Goal: Task Accomplishment & Management: Complete application form

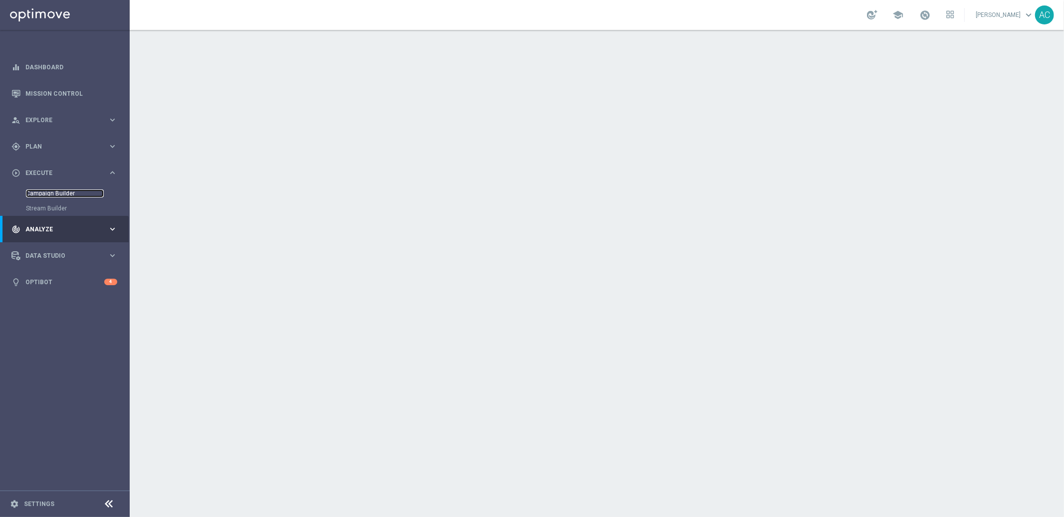
click at [52, 193] on link "Campaign Builder" at bounding box center [65, 194] width 78 height 8
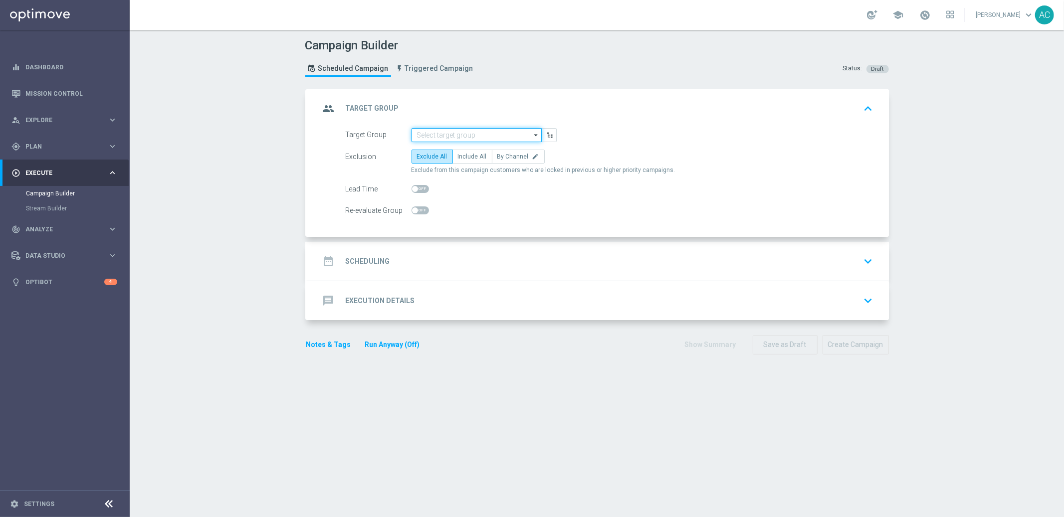
click at [442, 132] on input at bounding box center [476, 135] width 130 height 14
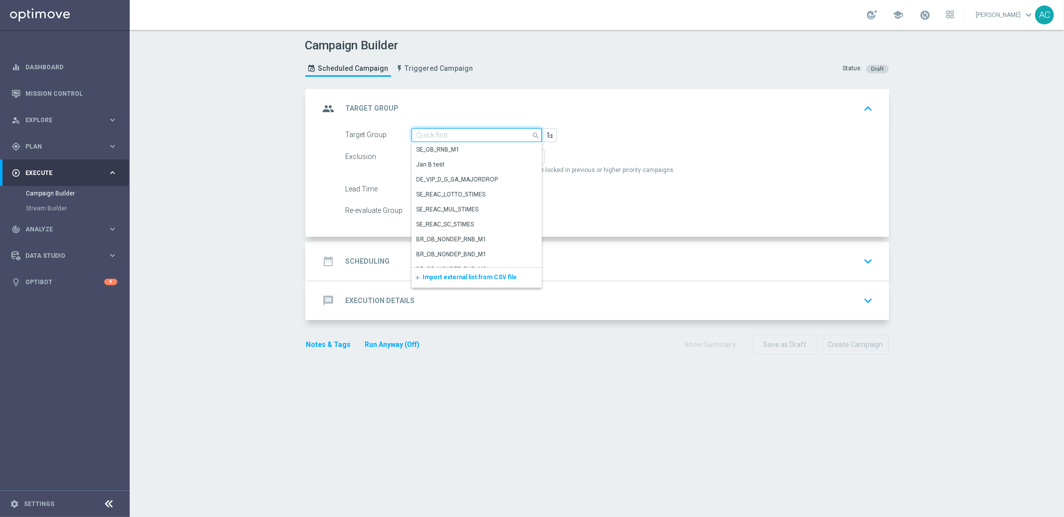
paste input "BR_LOT__ACTIVE_LOTTO__ALL_EMA_TAC_LT_TG"
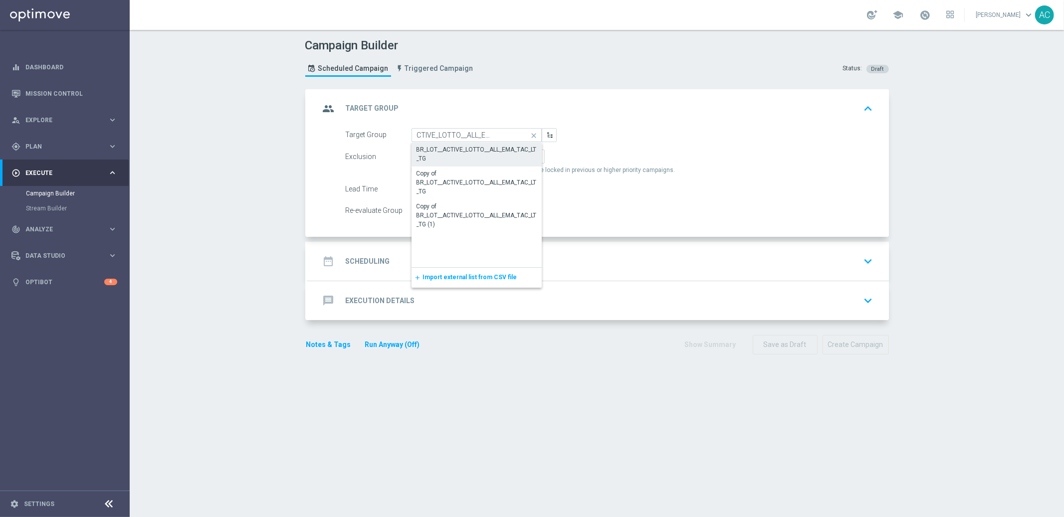
click at [505, 155] on div "BR_LOT__ACTIVE_LOTTO__ALL_EMA_TAC_LT_TG" at bounding box center [476, 154] width 121 height 18
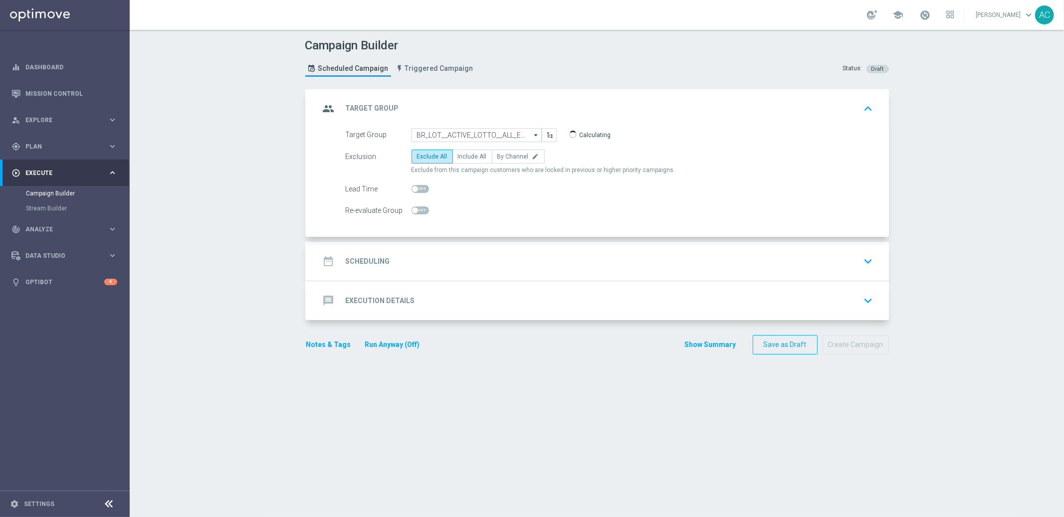
type input "BR_LOT__ACTIVE_LOTTO__ALL_EMA_TAC_LT_TG"
click at [467, 159] on span "Include All" at bounding box center [472, 156] width 29 height 7
click at [464, 159] on input "Include All" at bounding box center [461, 158] width 6 height 6
radio input "true"
click at [387, 261] on div "date_range Scheduling keyboard_arrow_down" at bounding box center [598, 261] width 557 height 19
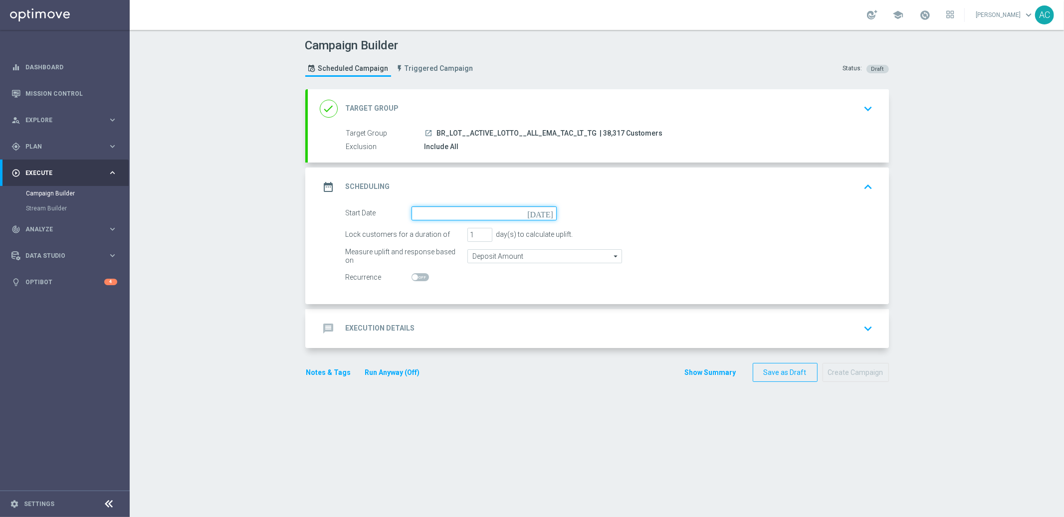
click at [477, 211] on input at bounding box center [483, 213] width 145 height 14
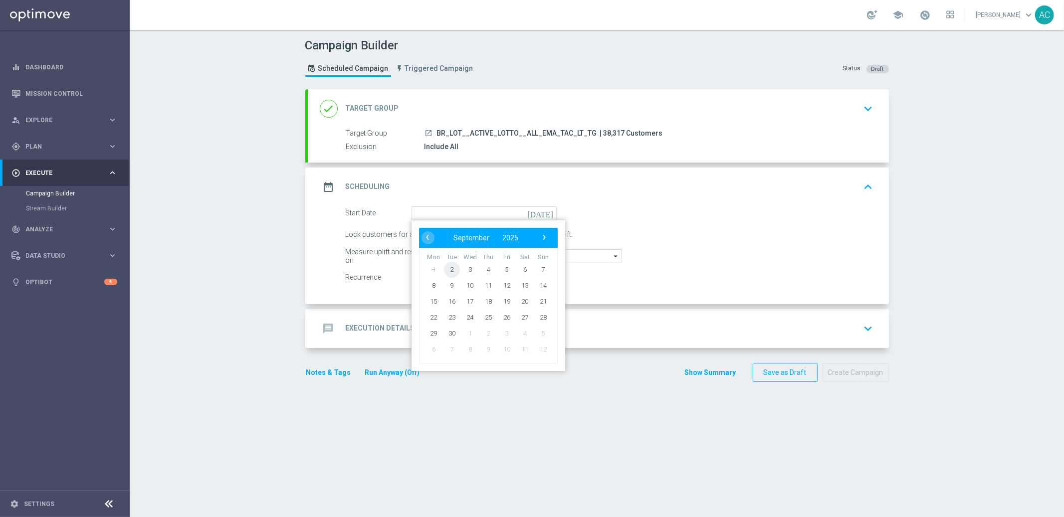
click at [449, 268] on span "2" at bounding box center [451, 269] width 16 height 16
type input "[DATE]"
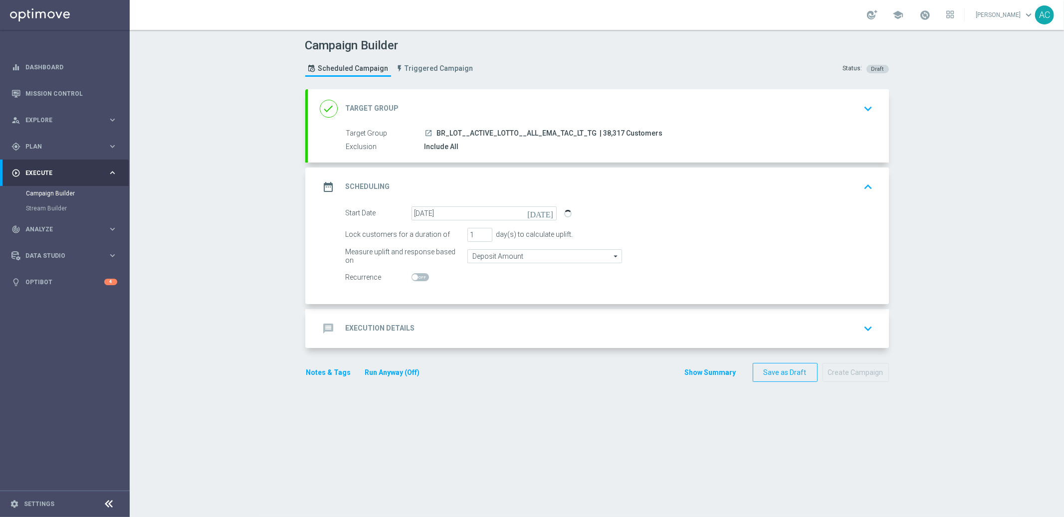
click at [383, 326] on h2 "Execution Details" at bounding box center [380, 328] width 69 height 9
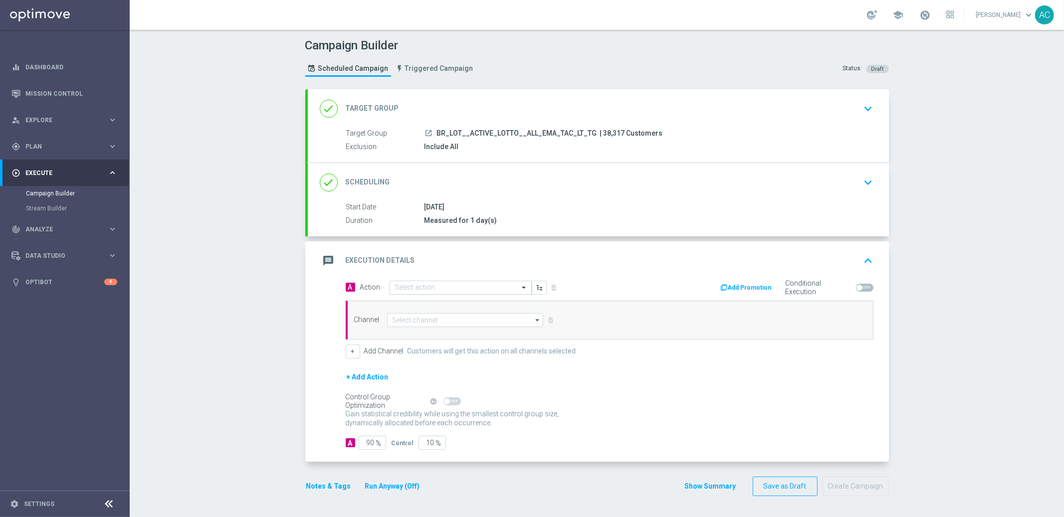
click at [443, 284] on input "text" at bounding box center [450, 288] width 111 height 8
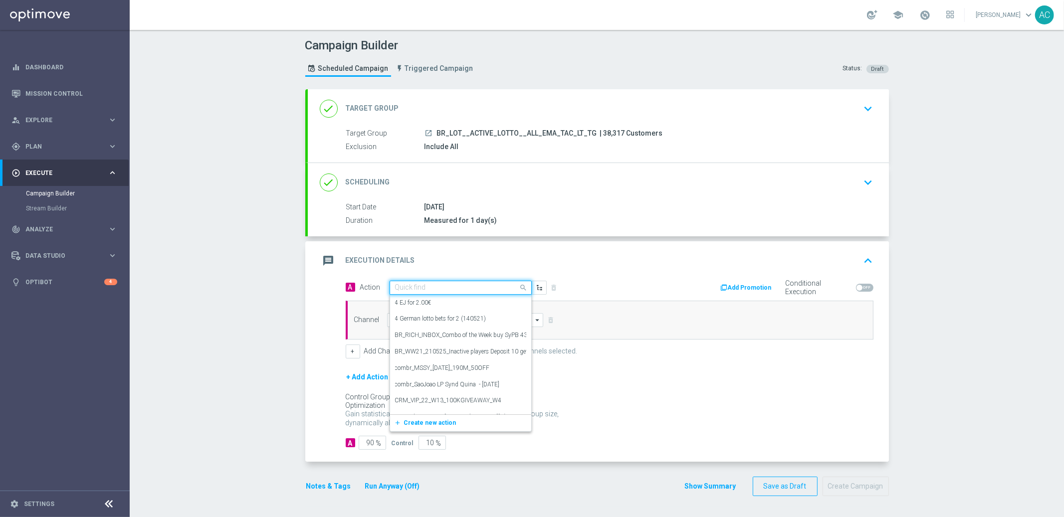
paste input "BR_LOT_LFI_SYNDPED_COM__ALL_EMA_TAC_LT"
type input "BR_LOT_LFI_SYNDPED_COM__ALL_EMA_TAC_LT"
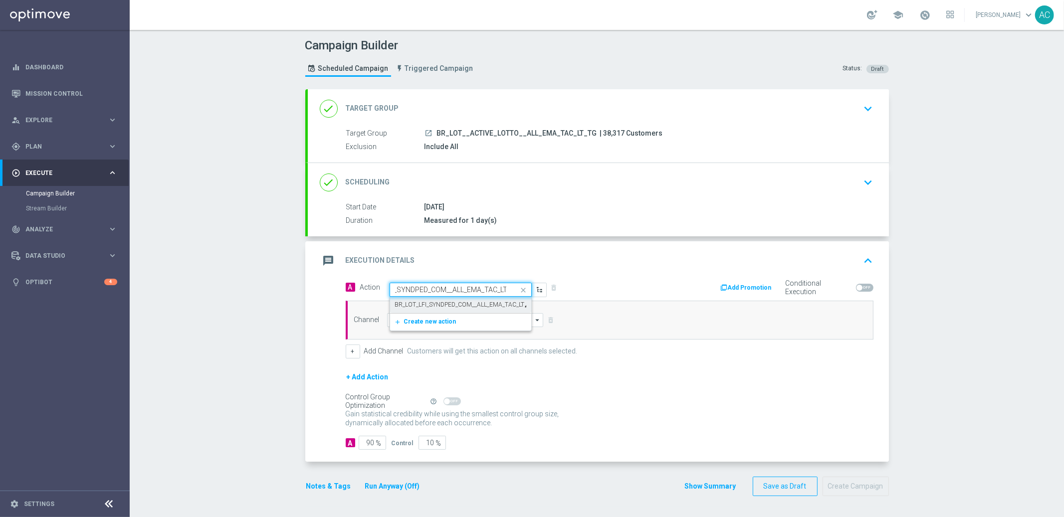
click at [440, 299] on div "BR_LOT_LFI_SYNDPED_COM__ALL_EMA_TAC_LT edit" at bounding box center [460, 305] width 131 height 16
click at [422, 325] on input at bounding box center [465, 320] width 157 height 14
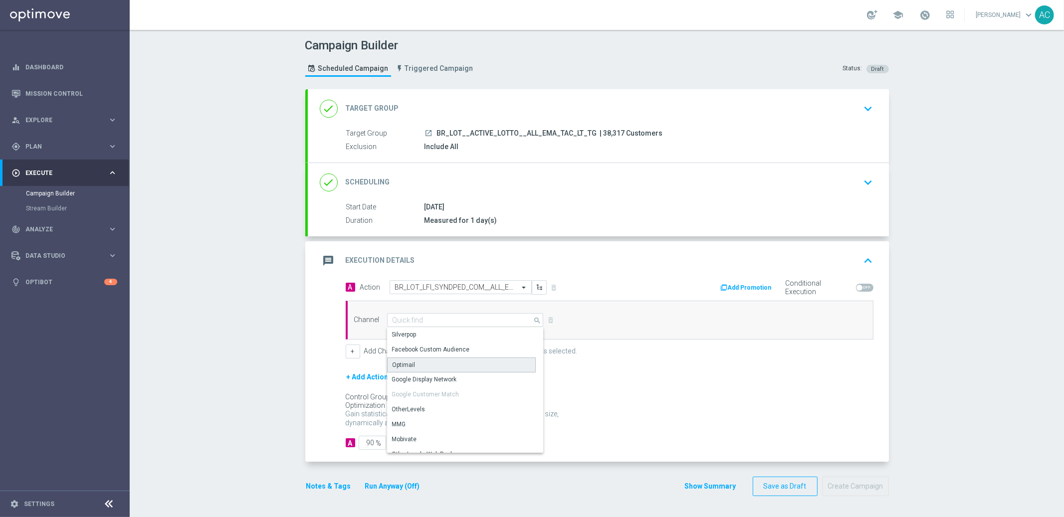
click at [433, 371] on div "Optimail" at bounding box center [461, 365] width 149 height 15
type input "Optimail"
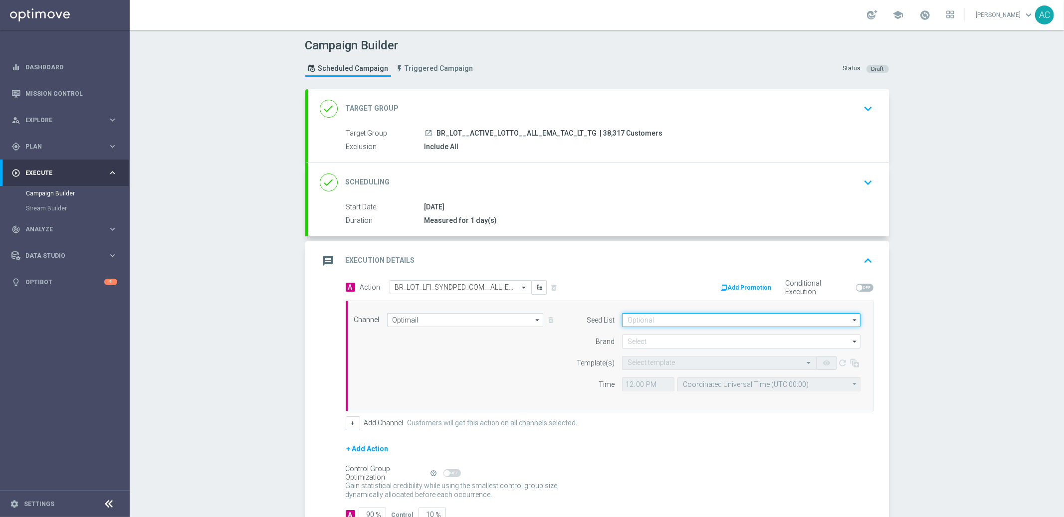
click at [685, 319] on input at bounding box center [741, 320] width 238 height 14
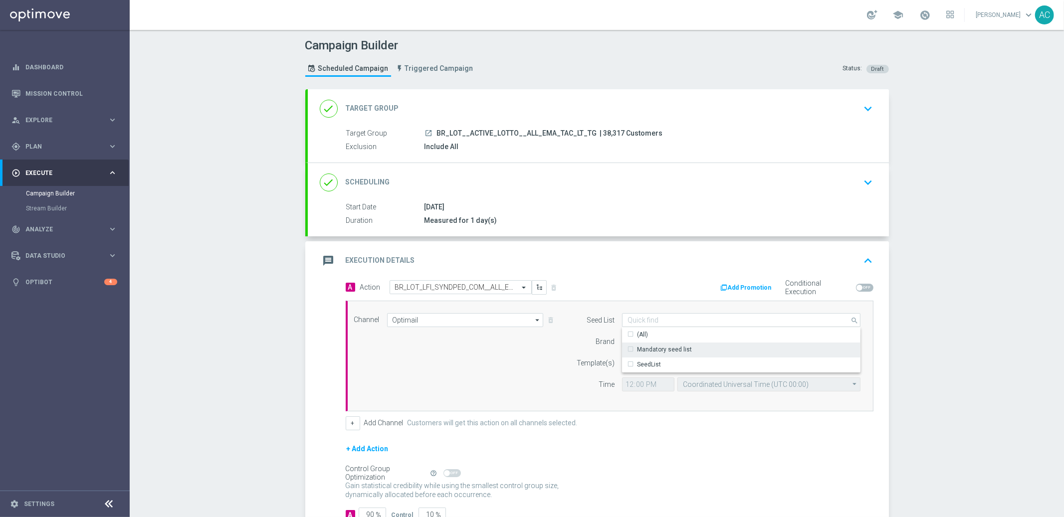
click at [685, 345] on div "Mandatory seed list" at bounding box center [741, 350] width 239 height 14
drag, startPoint x: 493, startPoint y: 378, endPoint x: 679, endPoint y: 354, distance: 187.6
click at [522, 372] on div "Channel Optimail Optimail arrow_drop_down Drag here to set row groups Drag here…" at bounding box center [608, 356] width 522 height 86
type input "Mandatory seed list"
click at [719, 342] on input at bounding box center [741, 342] width 238 height 14
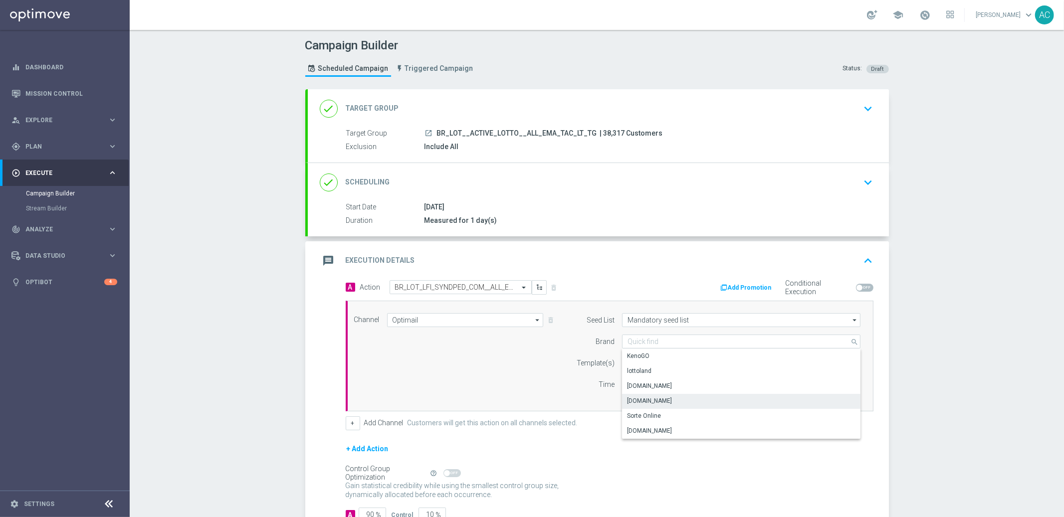
click at [699, 396] on div "[DOMAIN_NAME]" at bounding box center [741, 401] width 239 height 14
type input "[DOMAIN_NAME]"
click at [636, 359] on input "text" at bounding box center [709, 363] width 164 height 8
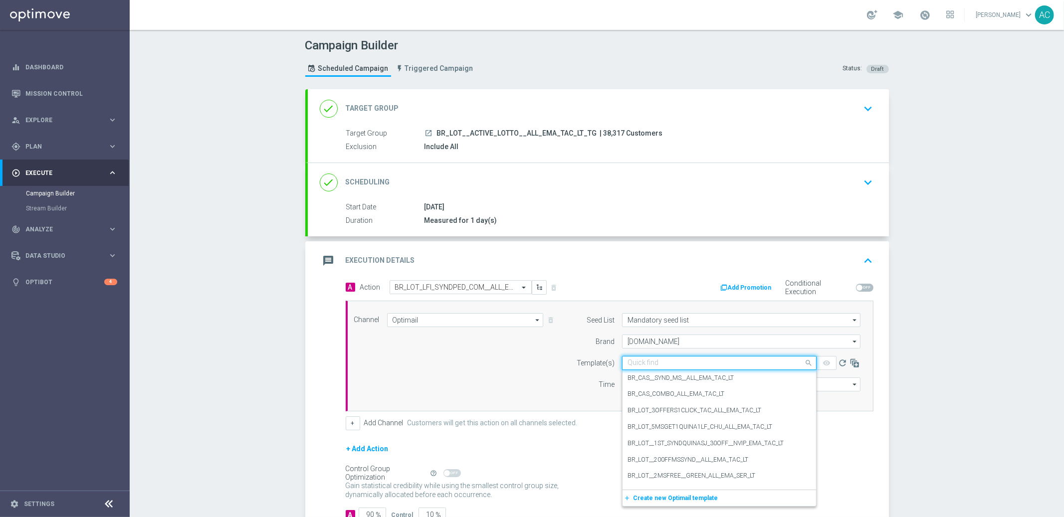
paste input "BR_LOT_LFI_SYNDPED_COM__ALL_EMA_TAC_LT"
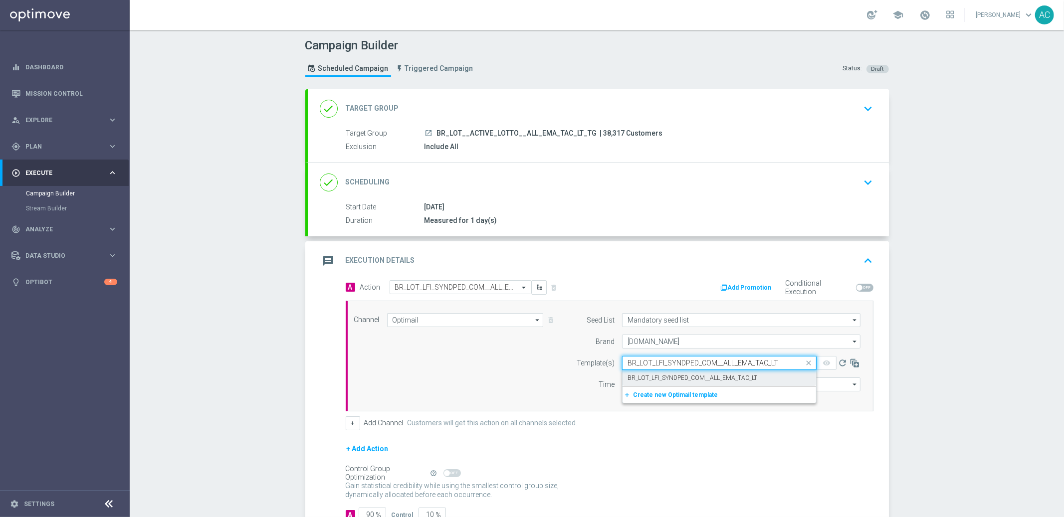
click at [651, 379] on label "BR_LOT_LFI_SYNDPED_COM__ALL_EMA_TAC_LT" at bounding box center [692, 378] width 130 height 8
type input "BR_LOT_LFI_SYNDPED_COM__ALL_EMA_TAC_LT"
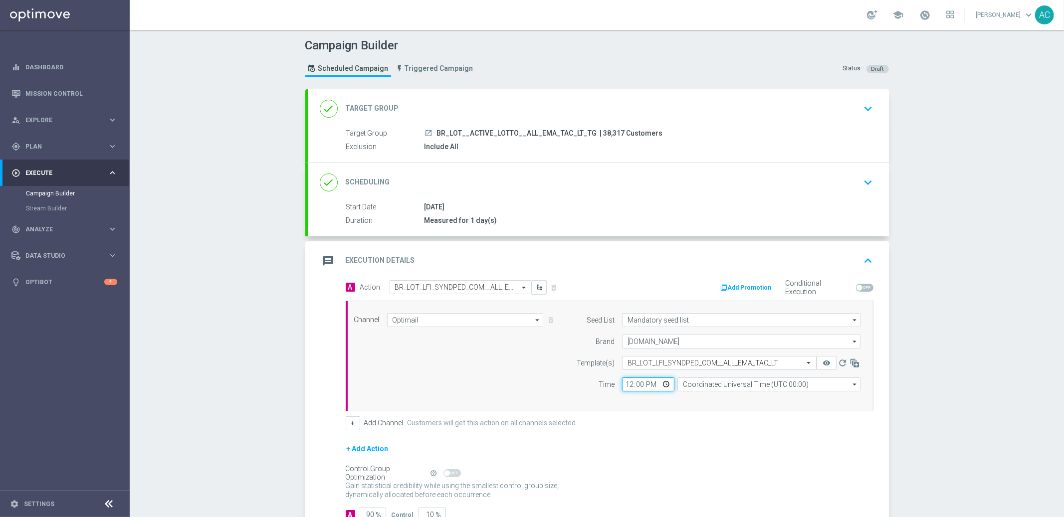
click at [625, 387] on input "12:00" at bounding box center [648, 385] width 52 height 14
type input "16:00"
click at [712, 385] on input "Coordinated Universal Time (UTC 00:00)" at bounding box center [768, 385] width 183 height 14
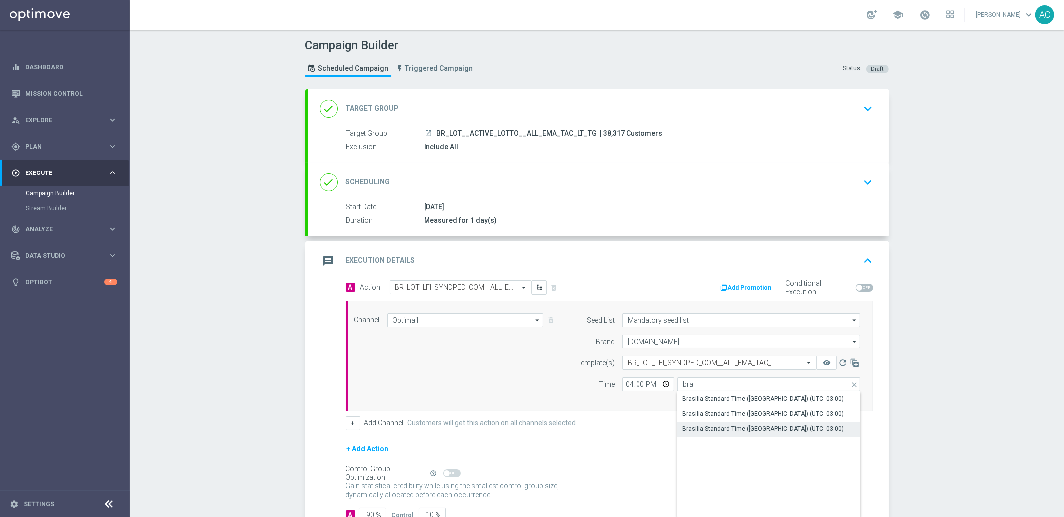
click at [807, 429] on div "Brasilia Standard Time ([GEOGRAPHIC_DATA]) (UTC -03:00)" at bounding box center [769, 429] width 184 height 14
type input "Brasilia Standard Time ([GEOGRAPHIC_DATA]) (UTC -03:00)"
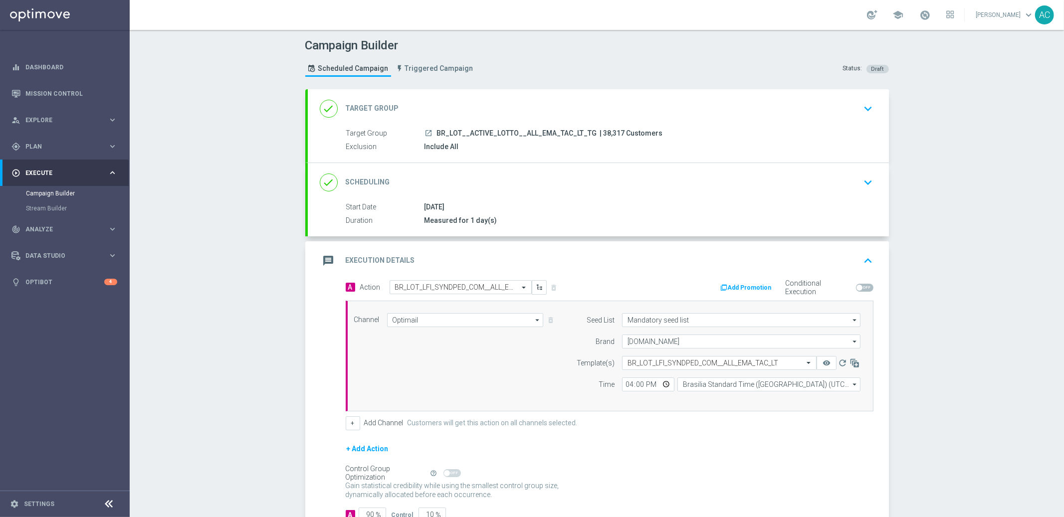
scroll to position [70, 0]
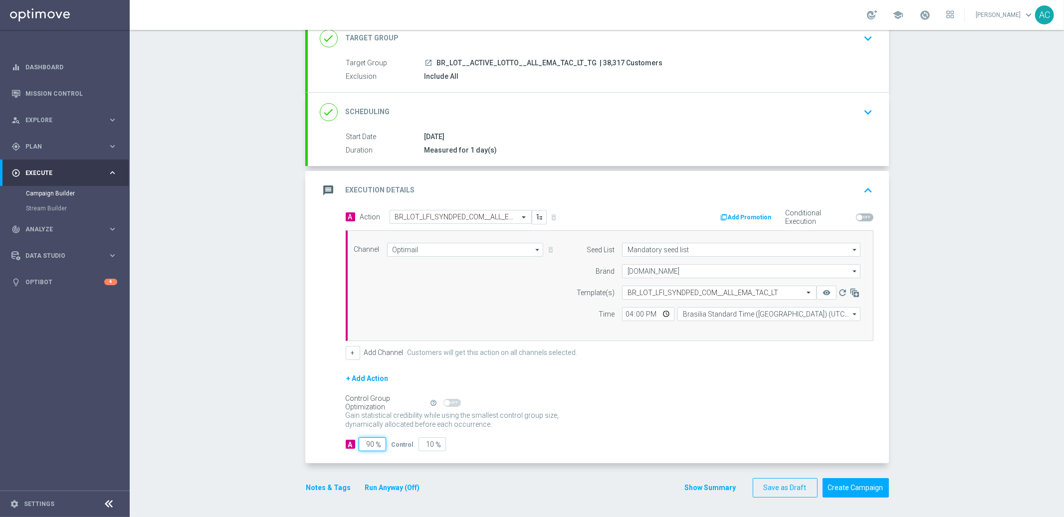
click at [362, 447] on input "90" at bounding box center [372, 444] width 27 height 14
type input "1"
type input "99"
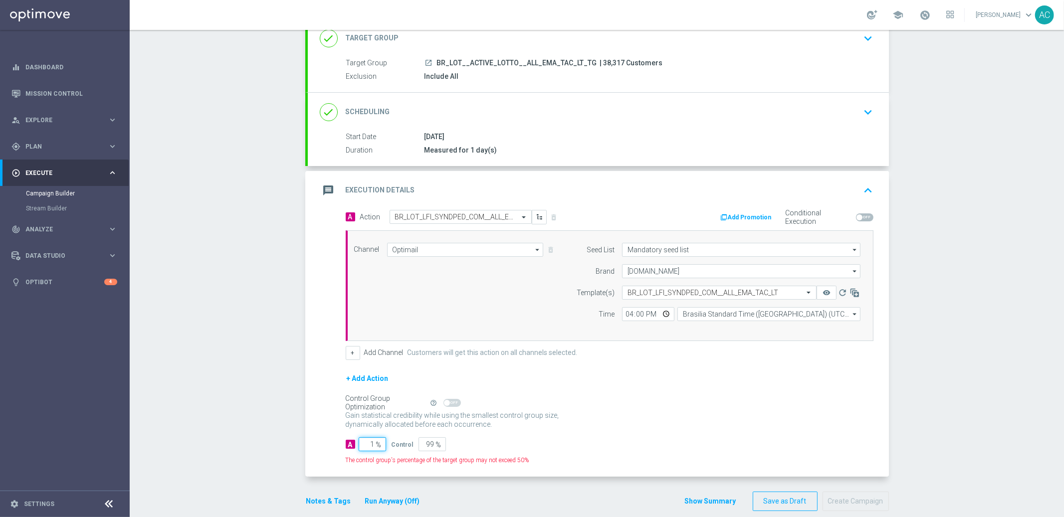
type input "10"
type input "90"
type input "100"
type input "0"
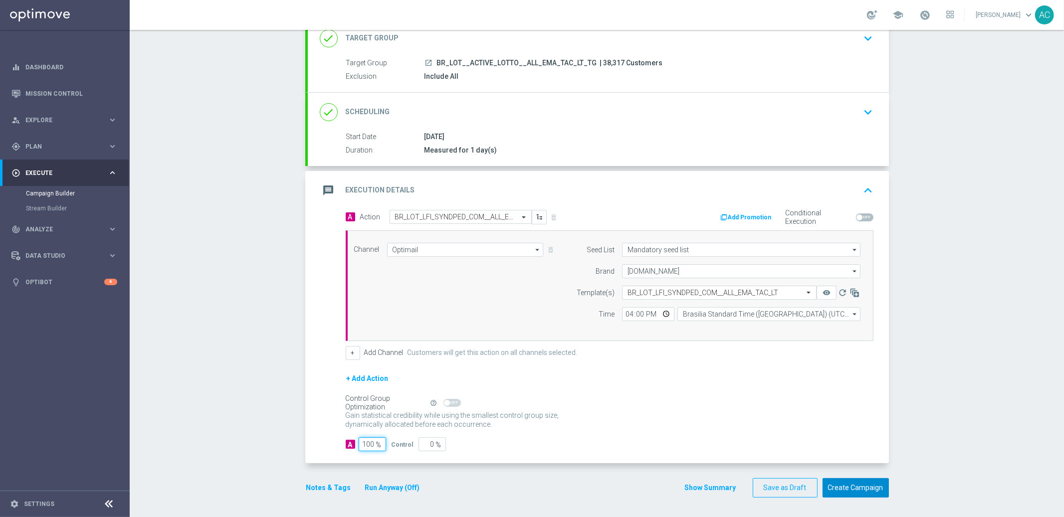
type input "100"
click at [845, 484] on button "Create Campaign" at bounding box center [855, 487] width 66 height 19
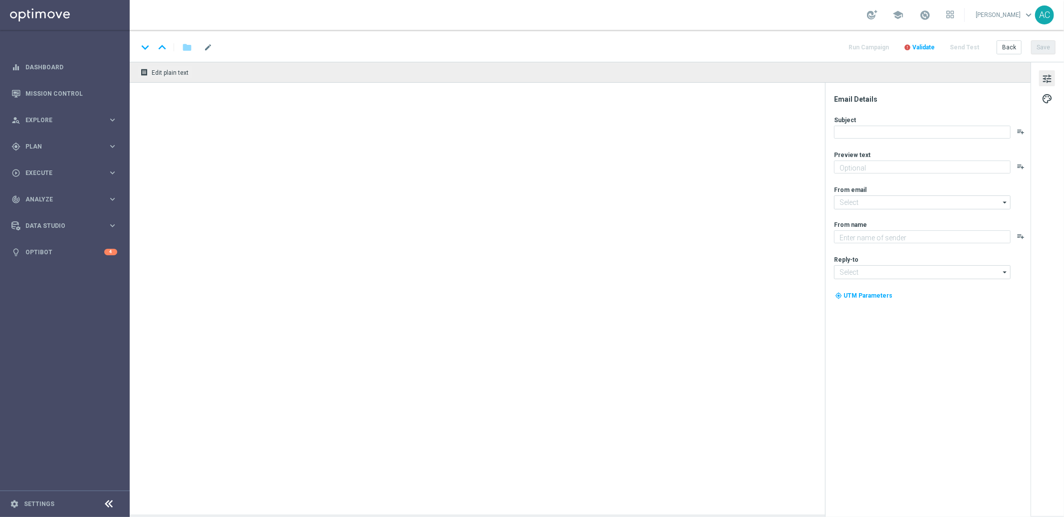
type textarea "[DEMOGRAPHIC_DATA] com 50% OFF e jogue 4 desdobramentos de 18 números"
type textarea "[DOMAIN_NAME]"
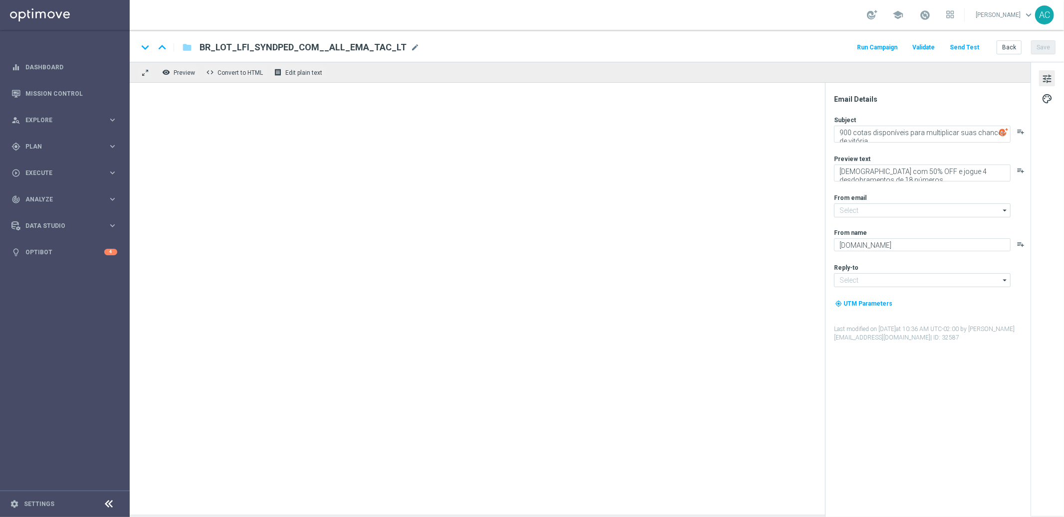
type input "[EMAIL_ADDRESS][DOMAIN_NAME]"
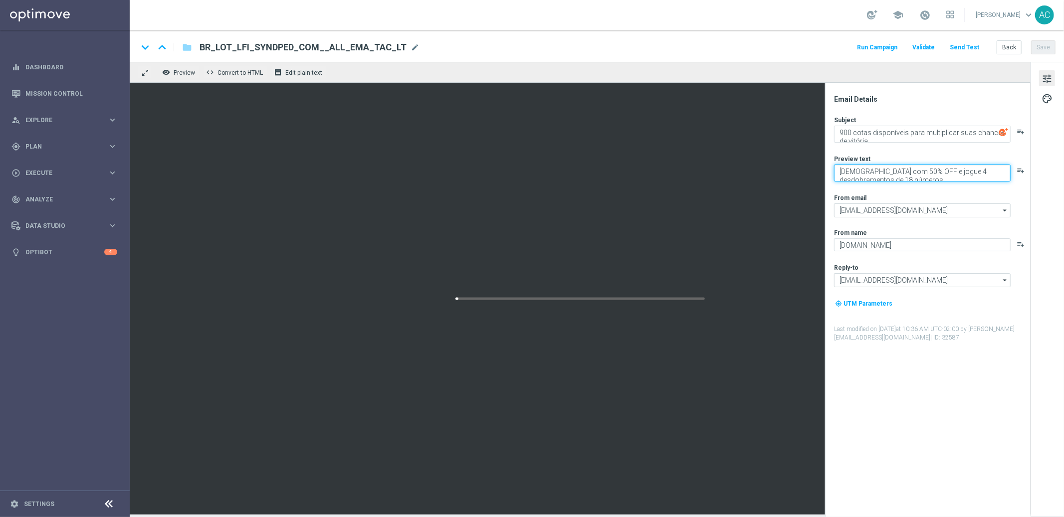
click at [912, 177] on textarea "[DEMOGRAPHIC_DATA] com 50% OFF e jogue 4 desdobramentos de 18 números" at bounding box center [922, 173] width 177 height 17
click at [912, 177] on textarea "Aposte com 50% OFF e jogue 4 desdobramentos de 18 números" at bounding box center [922, 173] width 177 height 17
click at [869, 169] on textarea "Aposte com 50% OFF e jogue 4 desdobramentos de 18 números" at bounding box center [922, 173] width 177 height 17
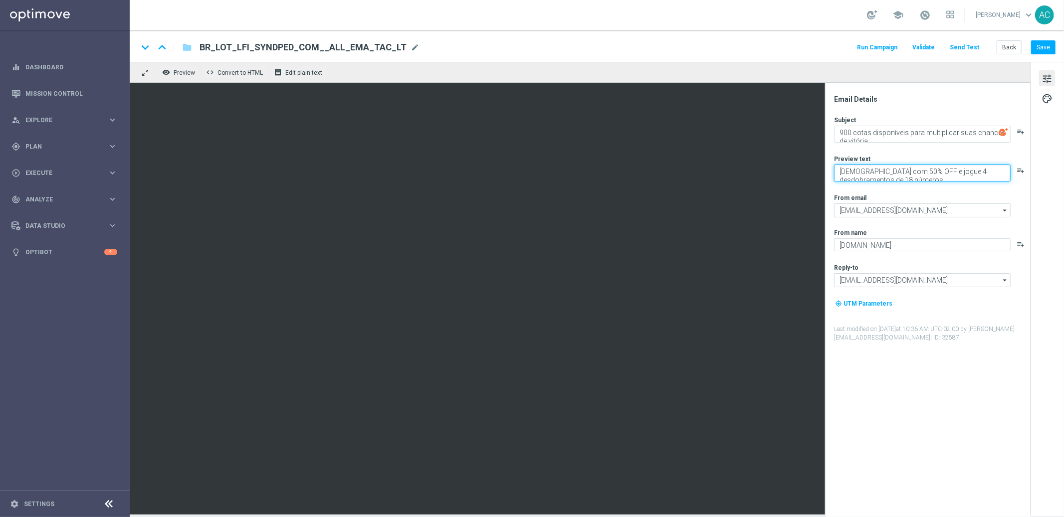
click at [869, 169] on textarea "Aposte com 50% OFF e jogue 4 desdobramentos de 18 números" at bounding box center [922, 173] width 177 height 17
paste textarea "Garanta 50% OFF e jogue 4 desdobramentos com"
type textarea "Garanta 50% OFF e jogue 4 desdobramentos com 18 números"
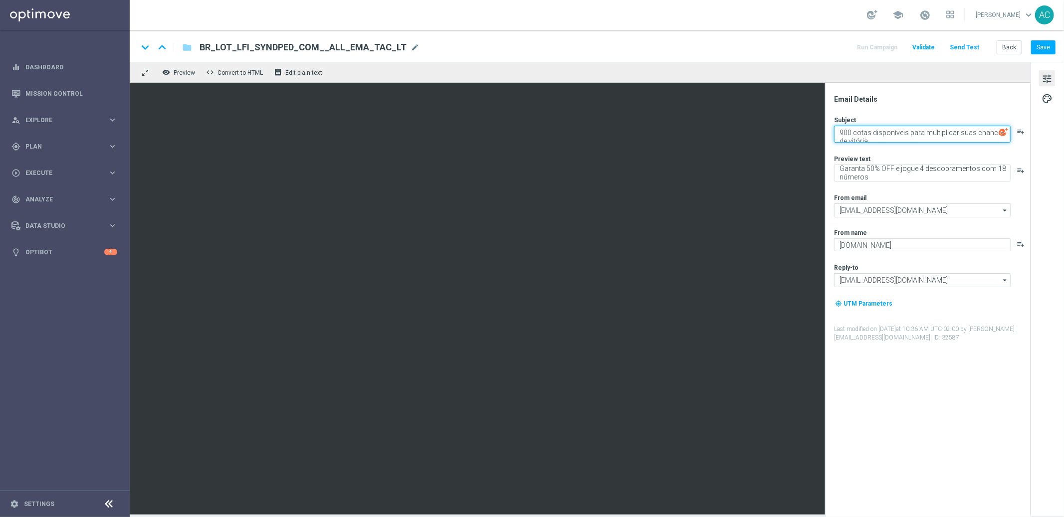
click at [874, 137] on textarea "900 cotas disponíveis para multiplicar suas chances de vitória." at bounding box center [922, 134] width 177 height 17
paste textarea "Multiplique suas chances com 50% OFF"
type textarea "Multiplique suas chances com 50% OFF"
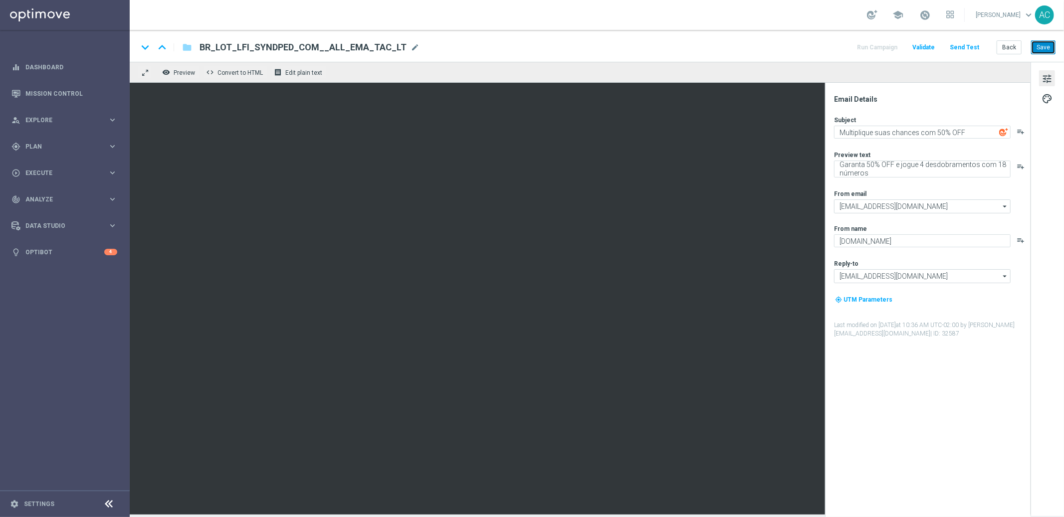
click at [1042, 46] on button "Save" at bounding box center [1043, 47] width 24 height 14
click at [1054, 45] on button "Save" at bounding box center [1043, 47] width 24 height 14
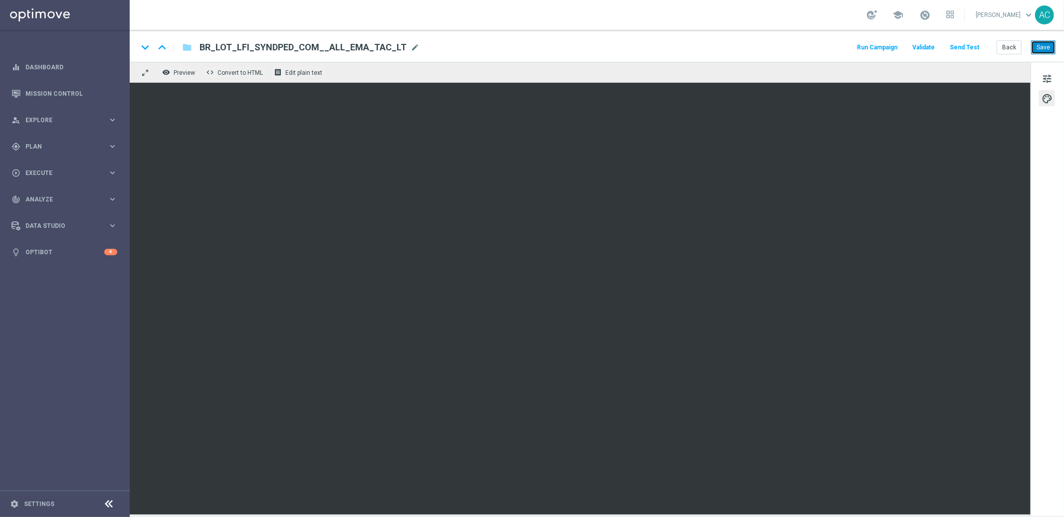
click at [1047, 46] on button "Save" at bounding box center [1043, 47] width 24 height 14
click at [1041, 47] on button "Save" at bounding box center [1043, 47] width 24 height 14
click at [60, 88] on link "Mission Control" at bounding box center [71, 93] width 92 height 26
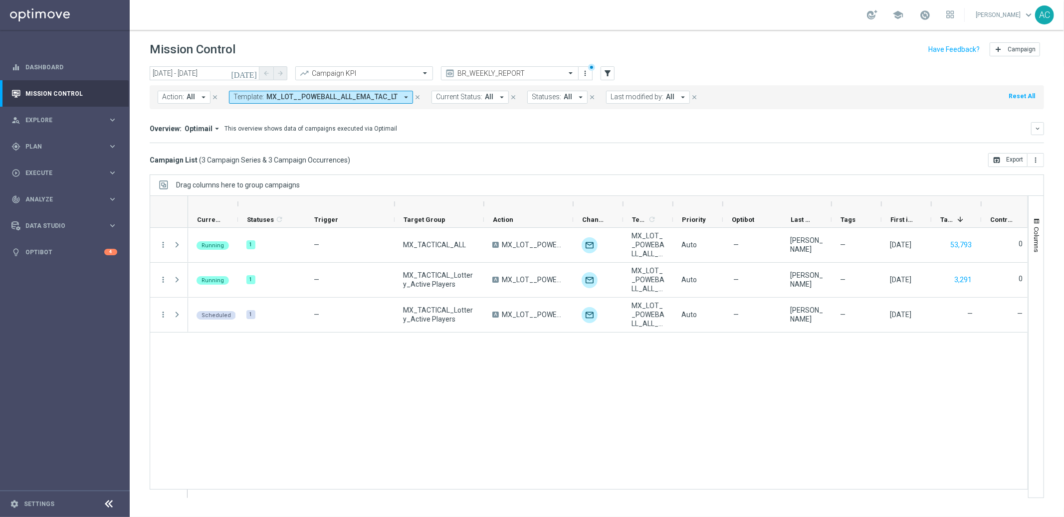
click at [401, 99] on icon "arrow_drop_down" at bounding box center [405, 97] width 9 height 9
click at [477, 127] on div "Overview: Optimail arrow_drop_down This overview shows data of campaigns execut…" at bounding box center [590, 128] width 881 height 9
click at [376, 98] on span "MX_LOT__POWEBALL_ALL_EMA_TAC_LT" at bounding box center [331, 97] width 131 height 8
click at [436, 116] on mini-dashboard "Overview: Optimail arrow_drop_down This overview shows data of campaigns execut…" at bounding box center [597, 131] width 894 height 44
click at [402, 96] on icon "arrow_drop_down" at bounding box center [405, 97] width 9 height 9
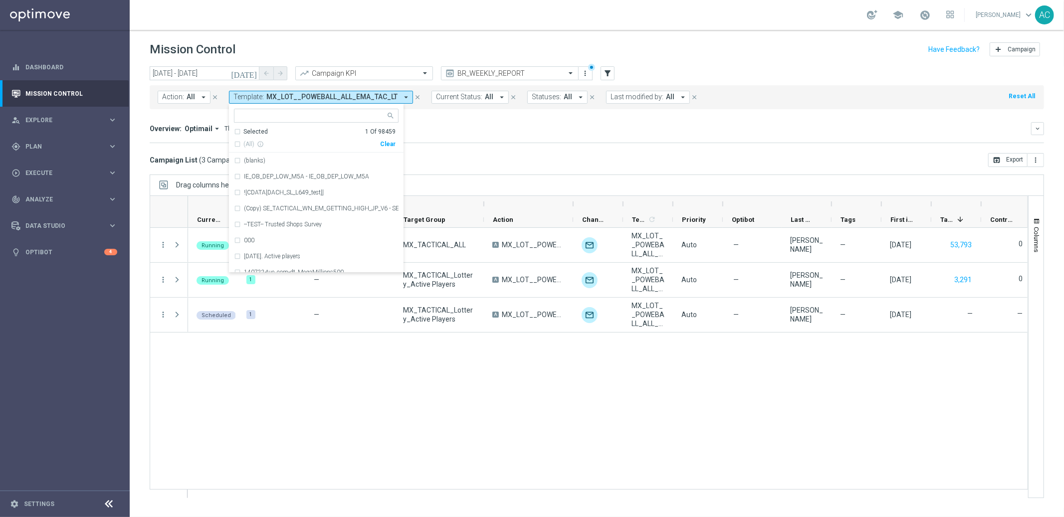
click at [442, 137] on div "Overview: Optimail arrow_drop_down This overview shows data of campaigns execut…" at bounding box center [597, 132] width 894 height 21
click at [385, 102] on button "Template: MX_LOT__POWEBALL_ALL_EMA_TAC_LT arrow_drop_down" at bounding box center [321, 97] width 184 height 13
click at [0, 0] on div "Clear" at bounding box center [0, 0] width 0 height 0
click at [457, 132] on div "Overview: Optimail arrow_drop_down This overview shows data of campaigns execut…" at bounding box center [590, 128] width 881 height 9
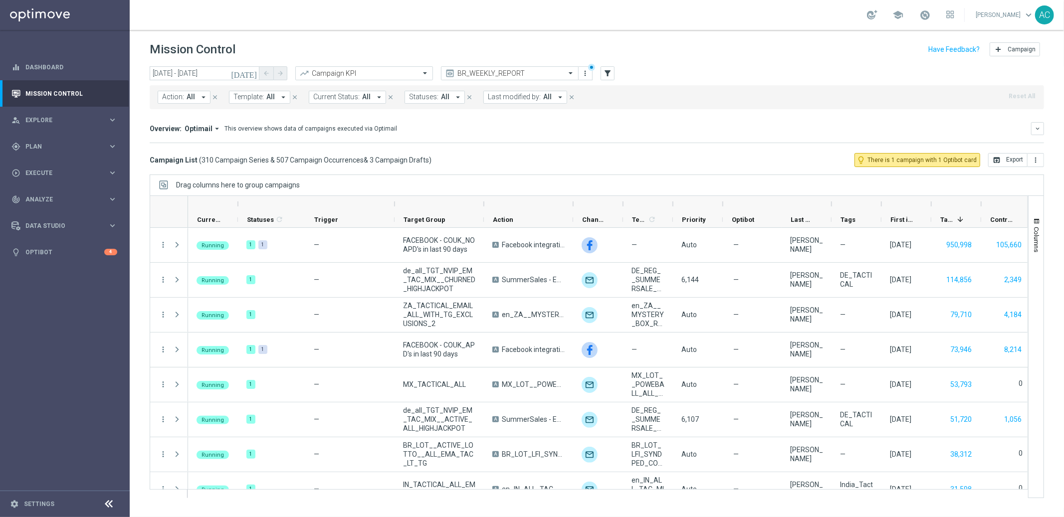
click at [274, 93] on button "Template: All arrow_drop_down" at bounding box center [259, 97] width 61 height 13
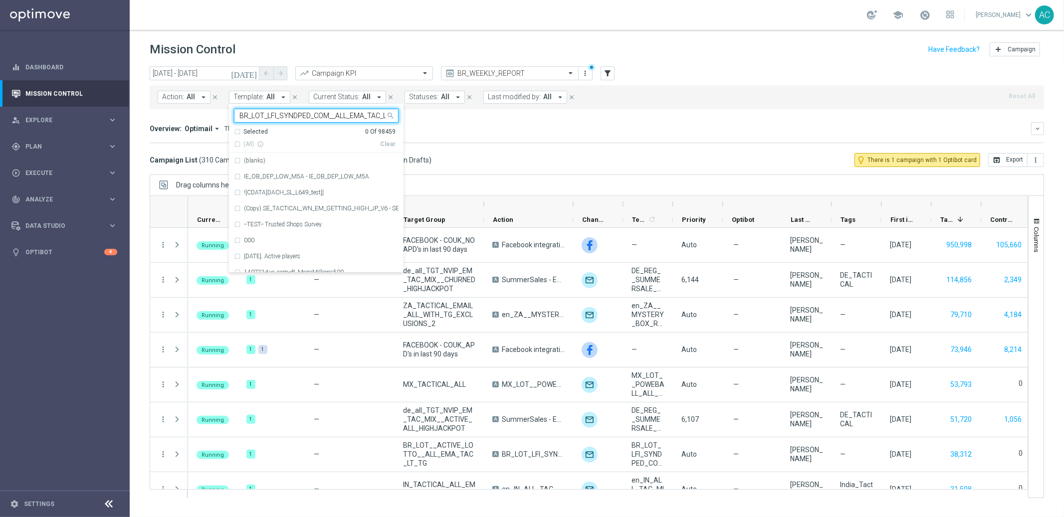
scroll to position [0, 3]
click at [234, 161] on div "BR_LOT_LFI_SYNDPED_COM__ALL_EMA_TAC_LT" at bounding box center [316, 161] width 165 height 16
type input "BR_LOT_LFI_SYNDPED_COM__ALL_EMA_TAC_LT"
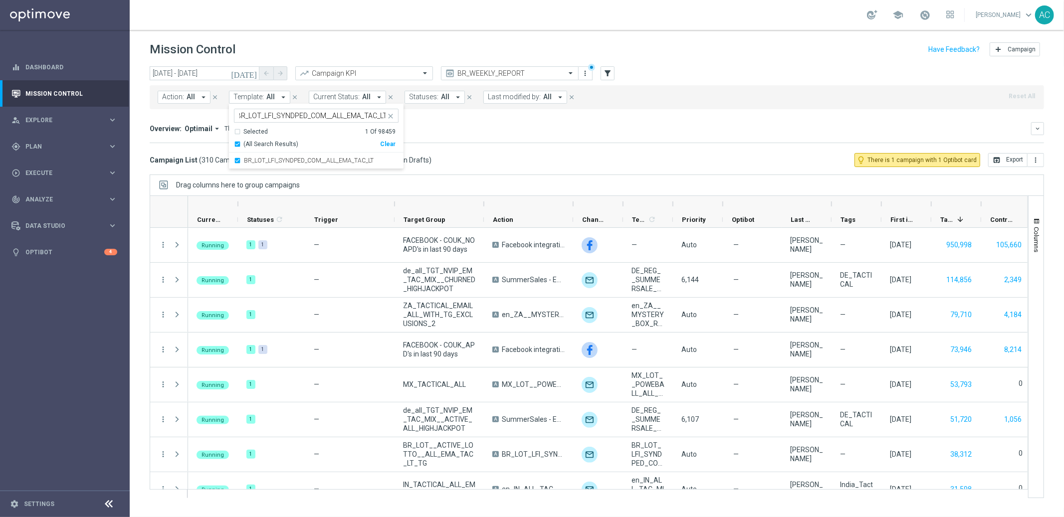
scroll to position [0, 0]
click at [480, 132] on div "Overview: Optimail arrow_drop_down This overview shows data of campaigns execut…" at bounding box center [590, 128] width 881 height 9
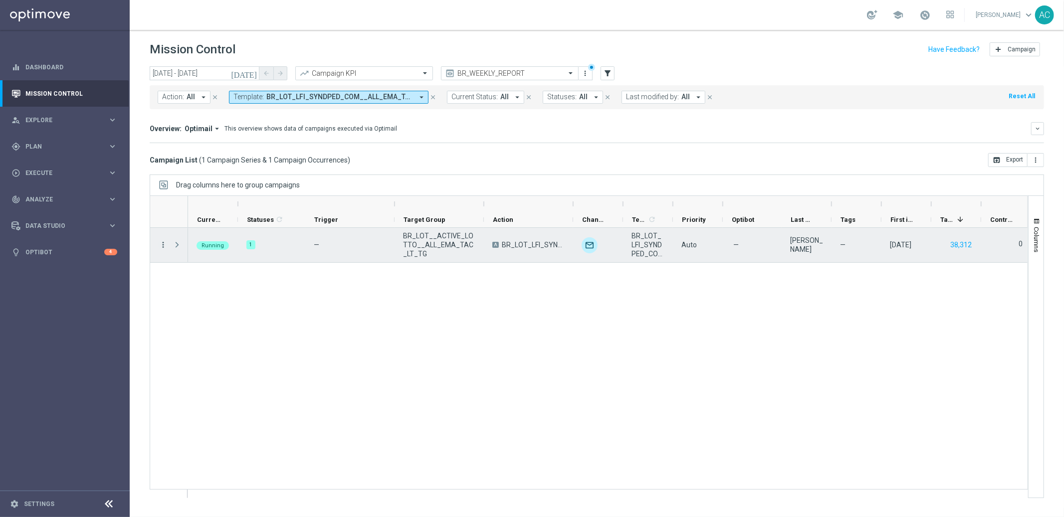
click at [163, 244] on icon "more_vert" at bounding box center [163, 244] width 9 height 9
click at [341, 330] on div "Running 1 — BR_LOT__ACTIVE_LOTTO__ALL_EMA_TAC_LT_TG A BR_LOT_LFI_SYNDPED_COM__A…" at bounding box center [607, 363] width 839 height 270
click at [179, 246] on span "Press SPACE to select this row." at bounding box center [177, 245] width 9 height 8
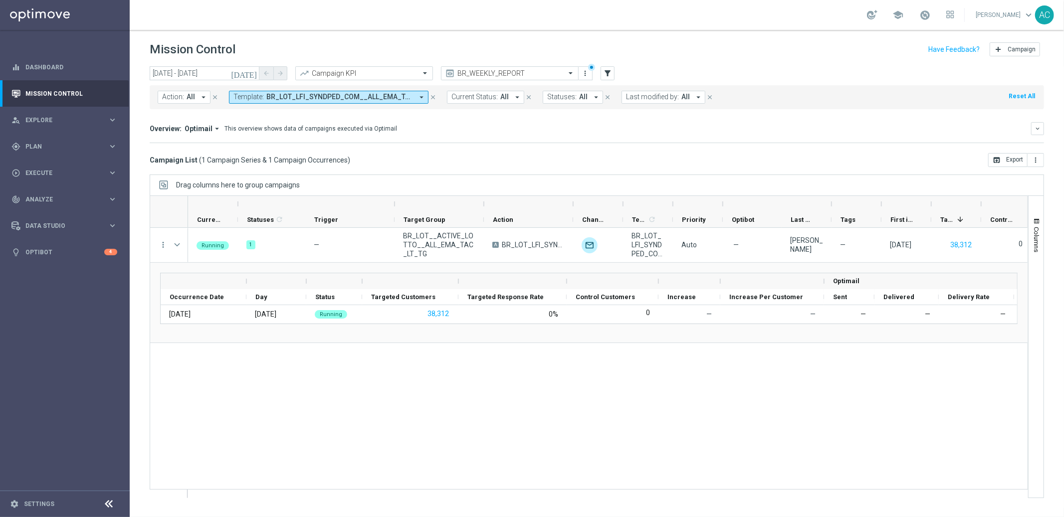
click at [427, 372] on div "Running 1 — BR_LOT__ACTIVE_LOTTO__ALL_EMA_TAC_LT_TG A BR_LOT_LFI_SYNDPED_COM__A…" at bounding box center [607, 363] width 839 height 270
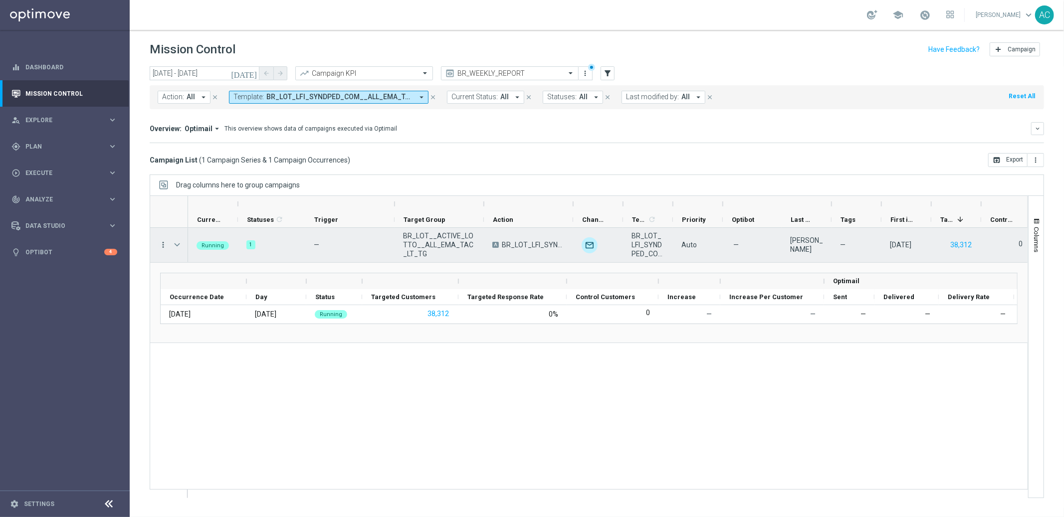
click at [165, 247] on icon "more_vert" at bounding box center [163, 244] width 9 height 9
click at [389, 425] on div "Running 1 — BR_LOT__ACTIVE_LOTTO__ALL_EMA_TAC_LT_TG A BR_LOT_LFI_SYNDPED_COM__A…" at bounding box center [607, 363] width 839 height 270
click at [160, 247] on icon "more_vert" at bounding box center [163, 244] width 9 height 9
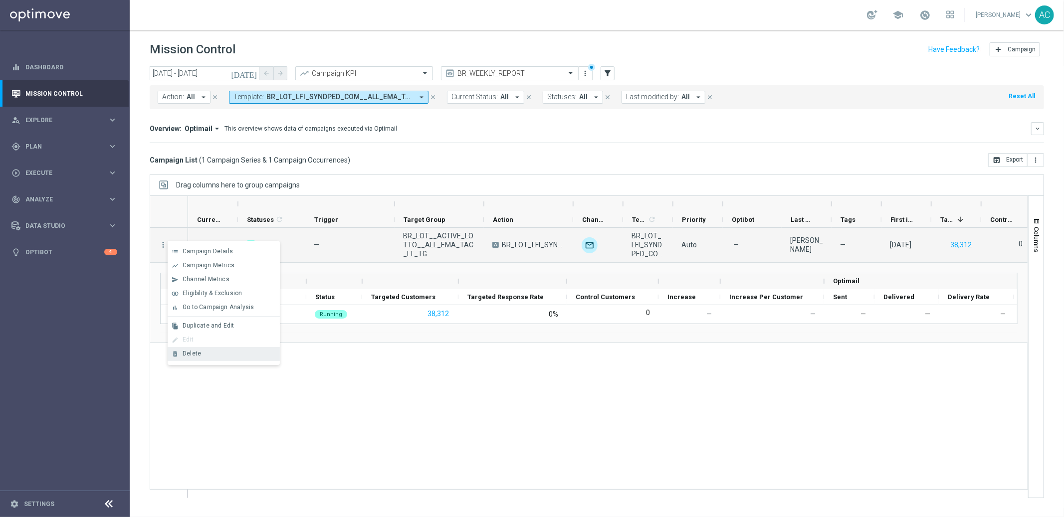
click at [249, 355] on div "Delete" at bounding box center [229, 353] width 93 height 7
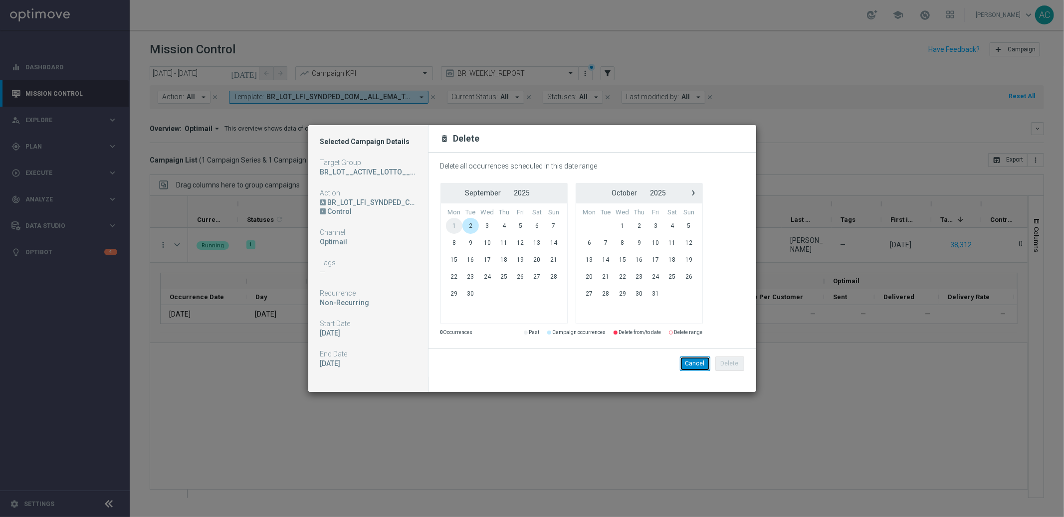
click at [691, 367] on button "Cancel" at bounding box center [695, 364] width 30 height 14
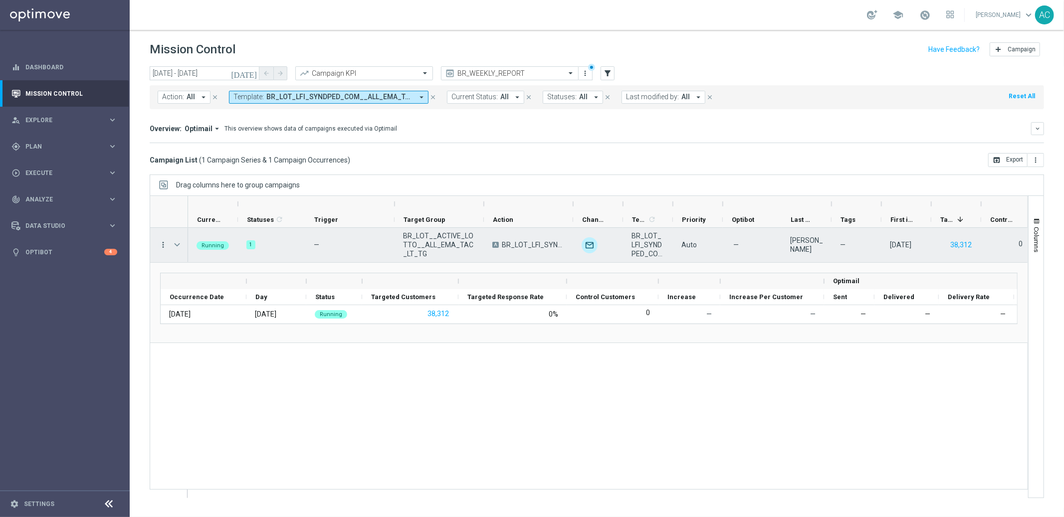
click at [165, 241] on icon "more_vert" at bounding box center [163, 244] width 9 height 9
click at [215, 345] on div "edit Edit" at bounding box center [224, 340] width 112 height 14
click at [437, 406] on div "Running 1 — BR_LOT__ACTIVE_LOTTO__ALL_EMA_TAC_LT_TG A BR_LOT_LFI_SYNDPED_COM__A…" at bounding box center [607, 363] width 839 height 270
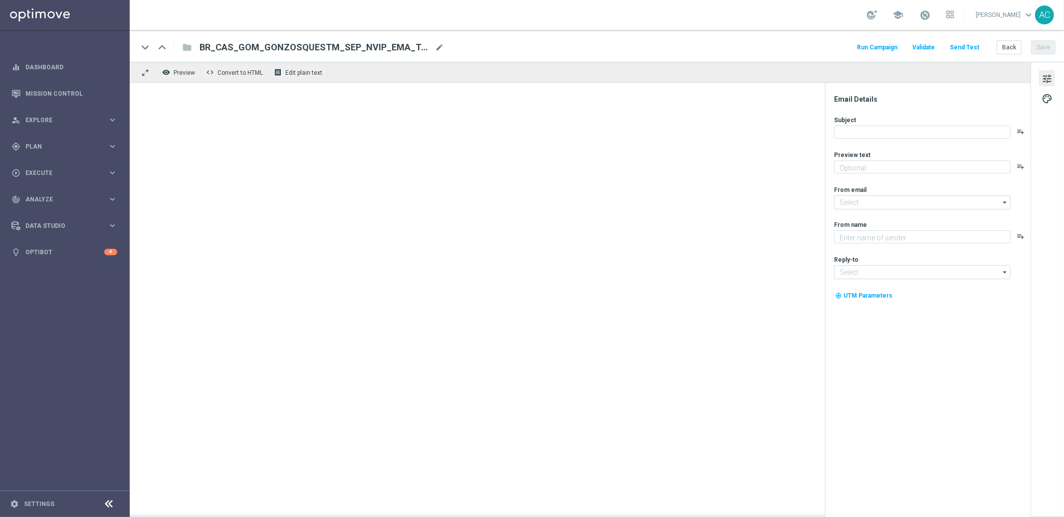
type textarea "Garanta rodadas extras e muita diversão!"
type input "mail@crm.lottoland.bet.br"
type textarea "Lottoland"
type input "contato@lottoland.bet.br"
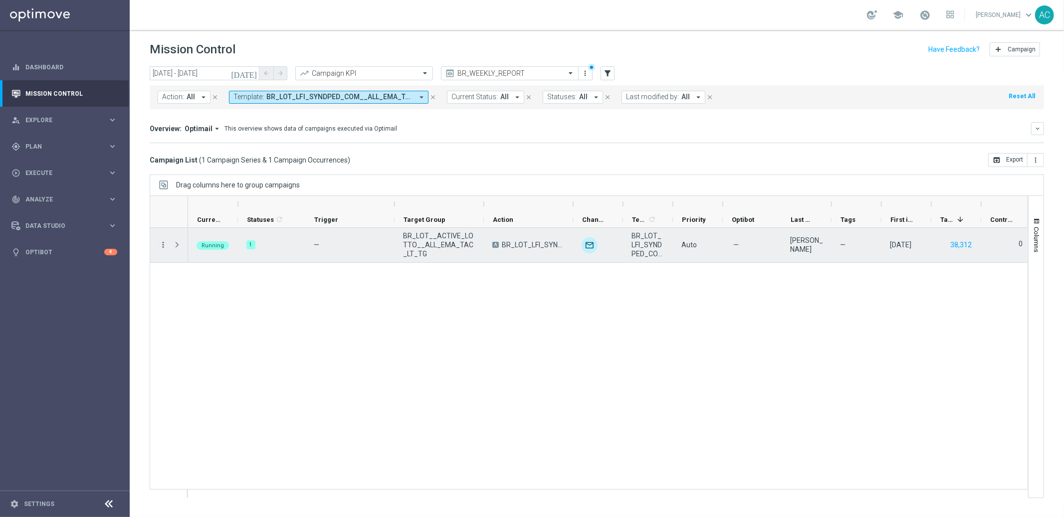
click at [166, 246] on icon "more_vert" at bounding box center [163, 244] width 9 height 9
click at [201, 340] on div "edit Edit" at bounding box center [224, 340] width 112 height 14
click at [475, 332] on div "Running 1 — BR_LOT__ACTIVE_LOTTO__ALL_EMA_TAC_LT_TG A BR_LOT_LFI_SYNDPED_COM__A…" at bounding box center [607, 363] width 839 height 270
click at [165, 244] on icon "more_vert" at bounding box center [163, 244] width 9 height 9
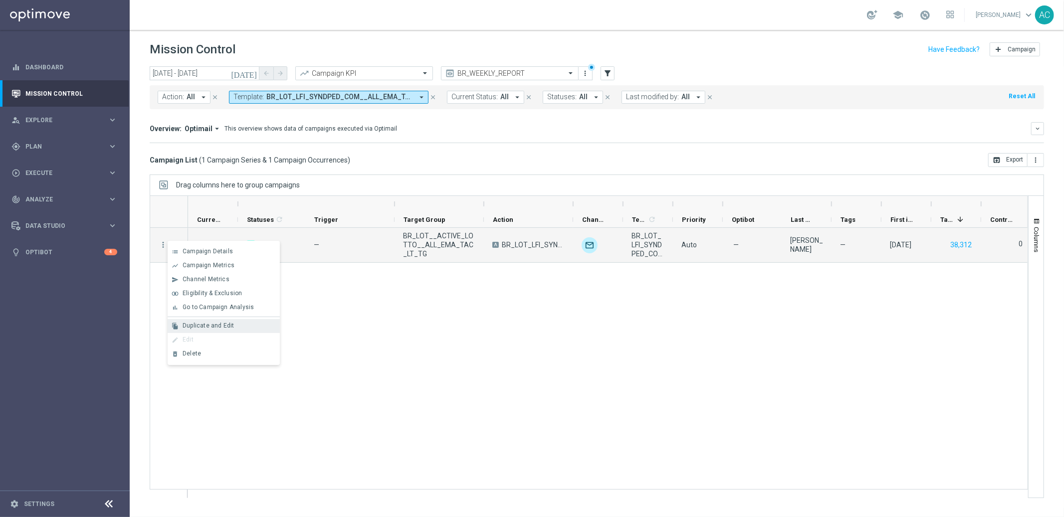
click at [234, 322] on div "Duplicate and Edit" at bounding box center [229, 325] width 93 height 7
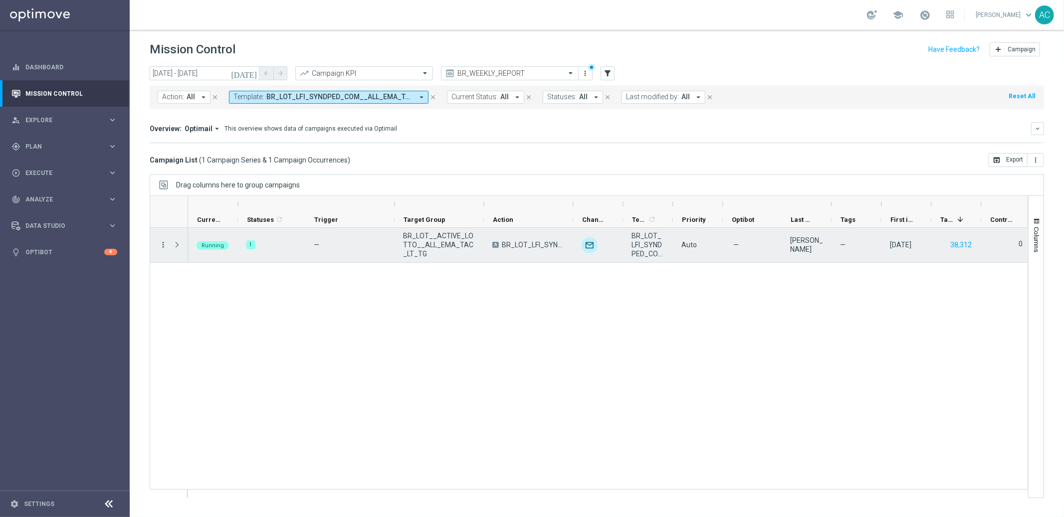
click at [164, 247] on icon "more_vert" at bounding box center [163, 244] width 9 height 9
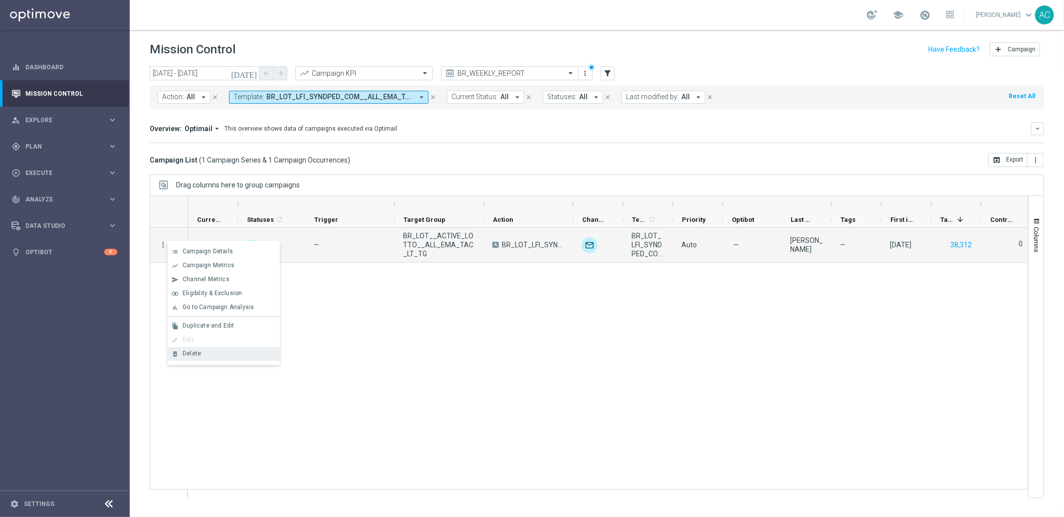
click at [189, 353] on span "Delete" at bounding box center [192, 353] width 18 height 7
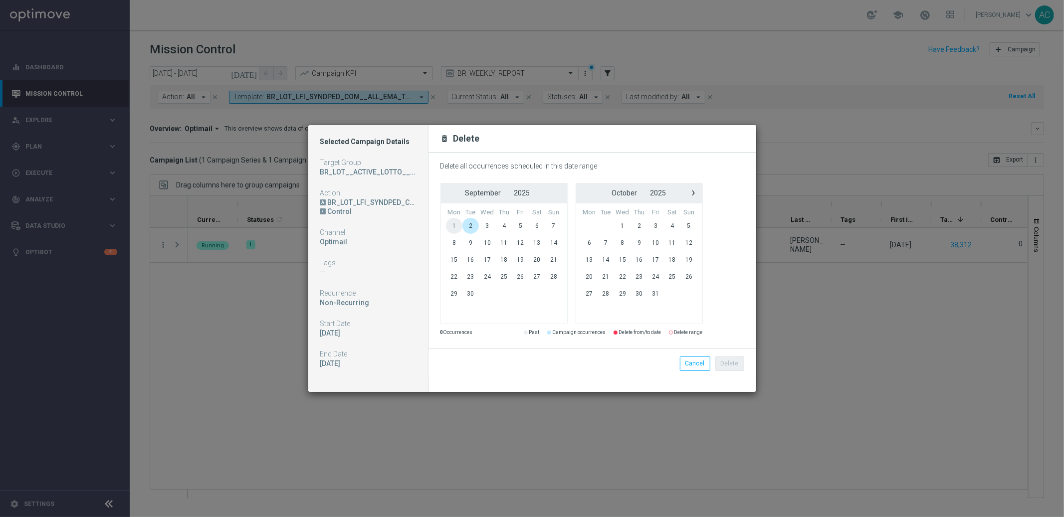
click at [470, 225] on span "2" at bounding box center [470, 226] width 16 height 16
click at [469, 227] on span "2" at bounding box center [470, 226] width 16 height 16
click at [724, 368] on button "Delete" at bounding box center [729, 364] width 29 height 14
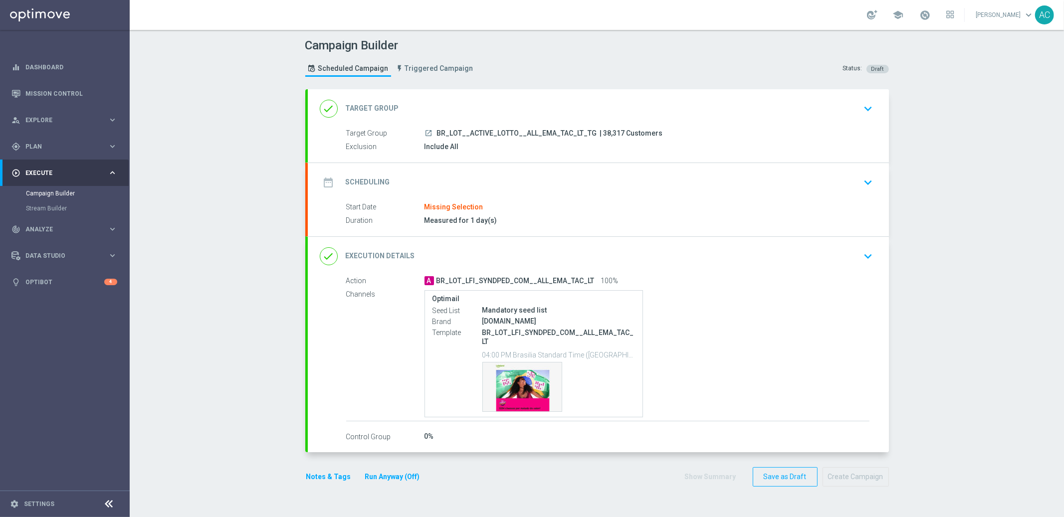
click at [677, 199] on div "date_range Scheduling keyboard_arrow_down" at bounding box center [598, 182] width 581 height 39
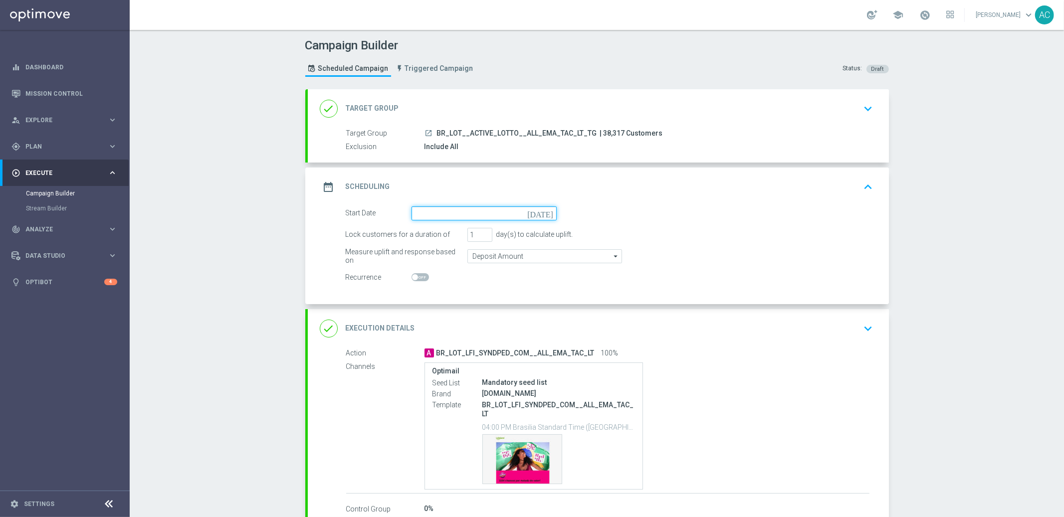
click at [499, 219] on input at bounding box center [483, 213] width 145 height 14
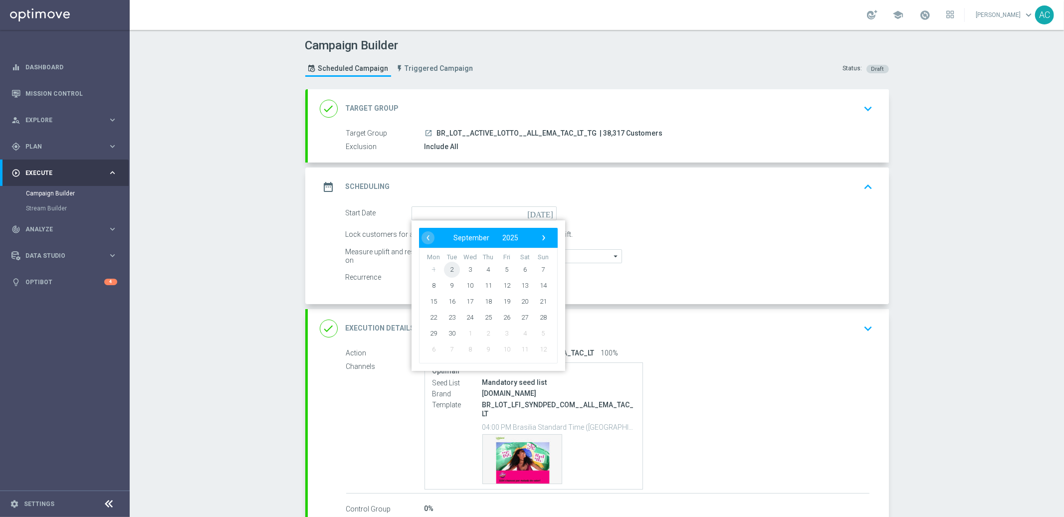
click at [447, 269] on span "2" at bounding box center [451, 269] width 16 height 16
type input "[DATE]"
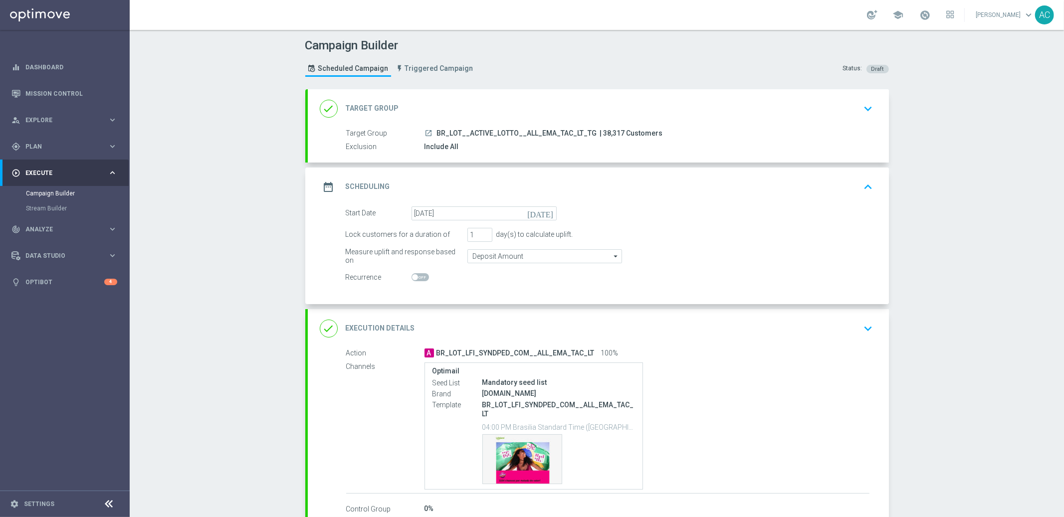
click at [416, 278] on span at bounding box center [419, 277] width 17 height 8
click at [416, 278] on input "checkbox" at bounding box center [419, 277] width 17 height 8
checkbox input "true"
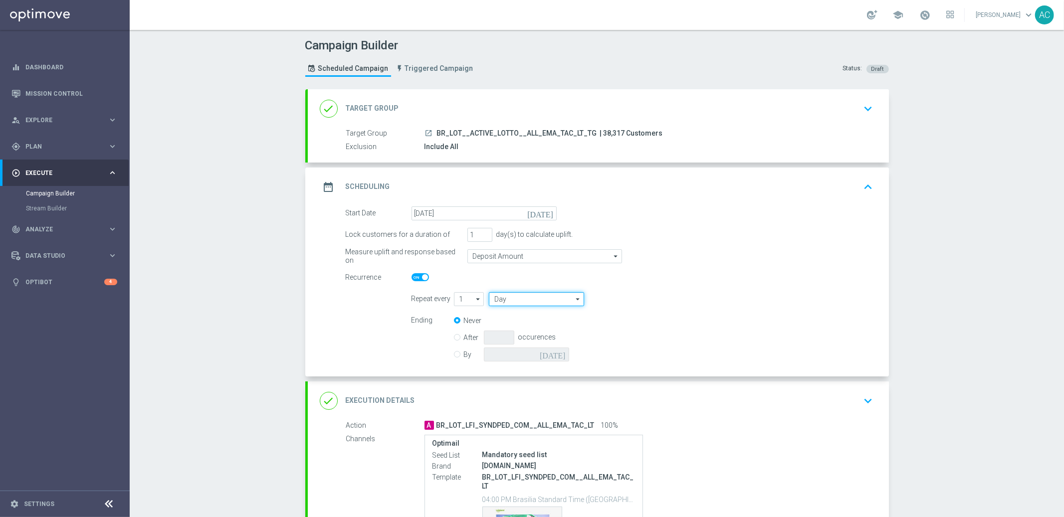
click at [505, 299] on input "Day" at bounding box center [536, 299] width 95 height 14
click at [511, 322] on div "Week" at bounding box center [533, 329] width 88 height 15
type input "Week"
click at [644, 298] on input "checkbox" at bounding box center [651, 298] width 15 height 13
checkbox input "true"
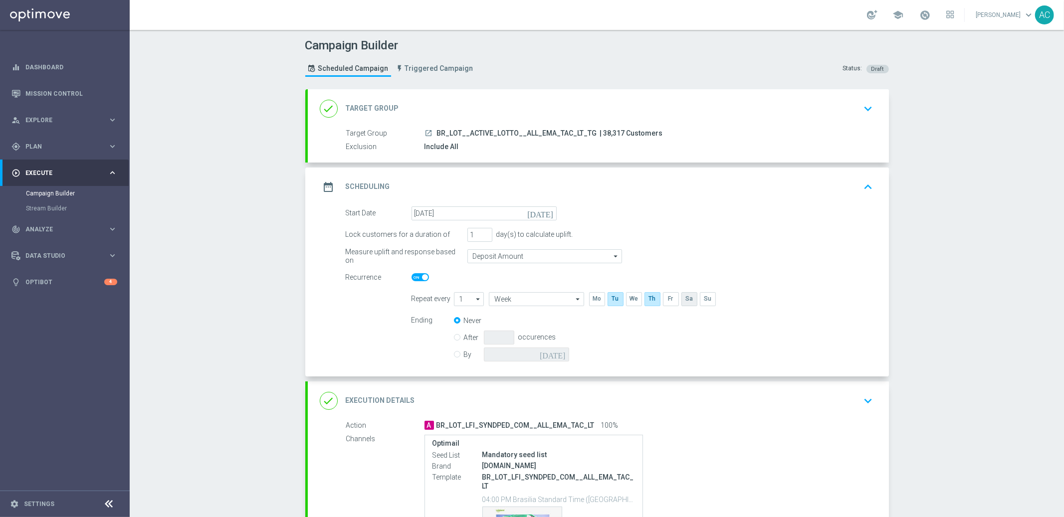
click at [683, 300] on input "checkbox" at bounding box center [688, 298] width 15 height 13
checkbox input "true"
click at [454, 353] on input "By" at bounding box center [457, 353] width 6 height 6
radio input "true"
radio input "false"
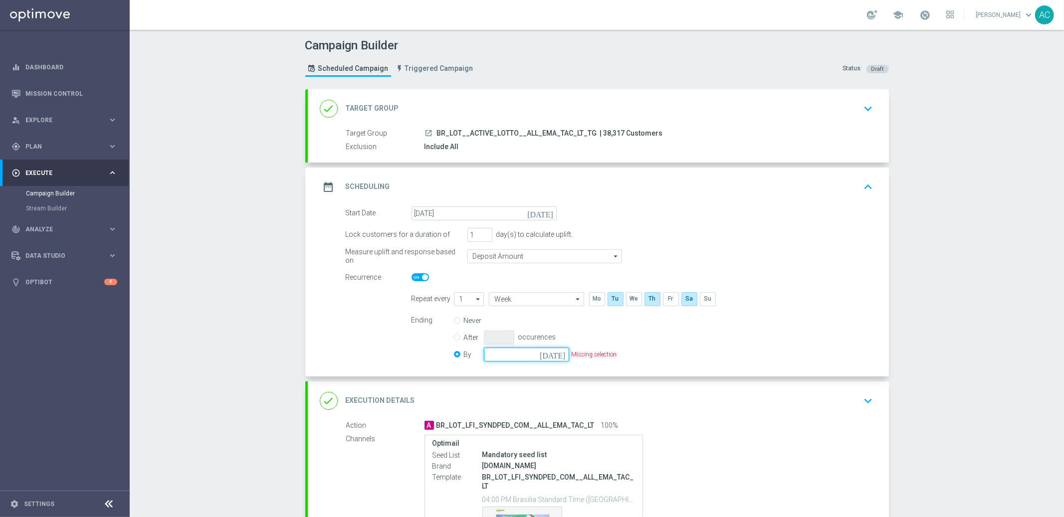
click at [552, 357] on input at bounding box center [526, 355] width 85 height 14
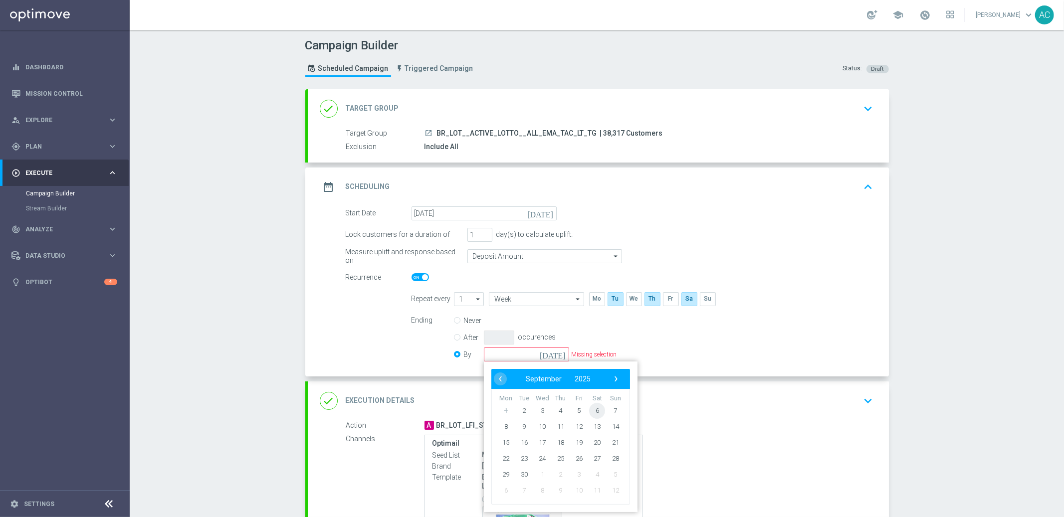
click at [589, 413] on span "6" at bounding box center [597, 410] width 16 height 16
type input "[DATE]"
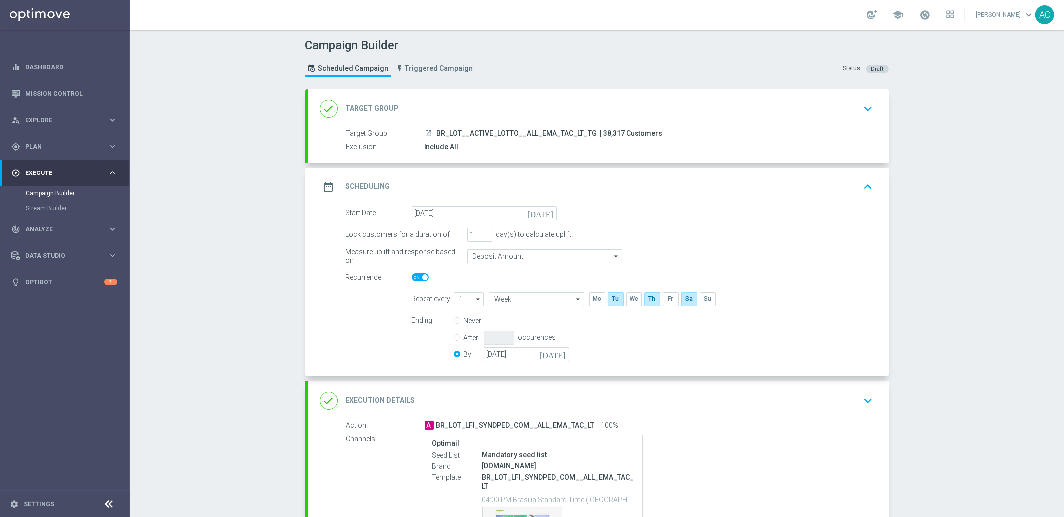
scroll to position [125, 0]
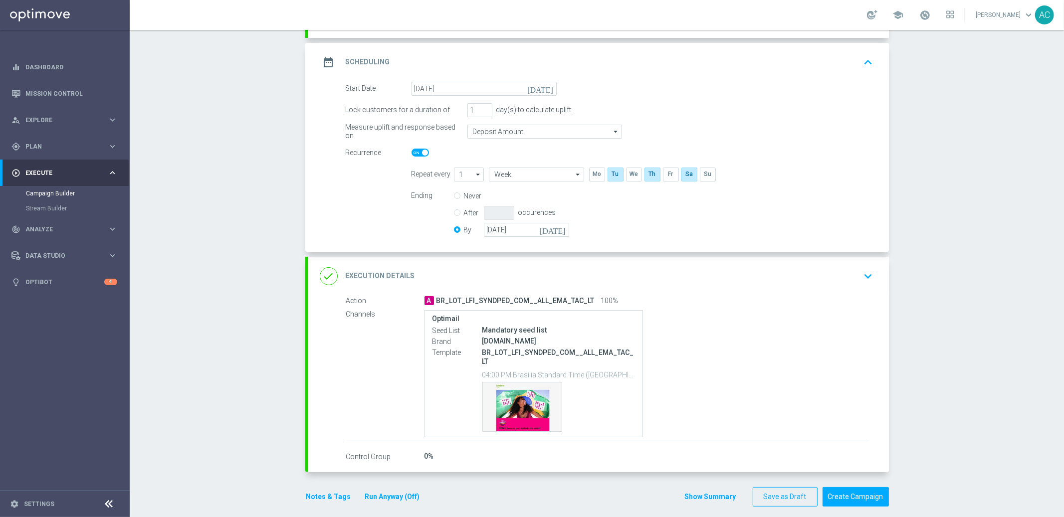
click at [761, 320] on div "Optimail Seed List Mandatory seed list Brand [DOMAIN_NAME] Template BR_LOT_LFI_…" at bounding box center [646, 374] width 445 height 128
click at [774, 297] on div "A BR_LOT_LFI_SYNDPED_COM__ALL_EMA_TAC_LT 100%" at bounding box center [646, 301] width 445 height 10
click at [779, 282] on div "done Execution Details keyboard_arrow_down" at bounding box center [598, 276] width 557 height 19
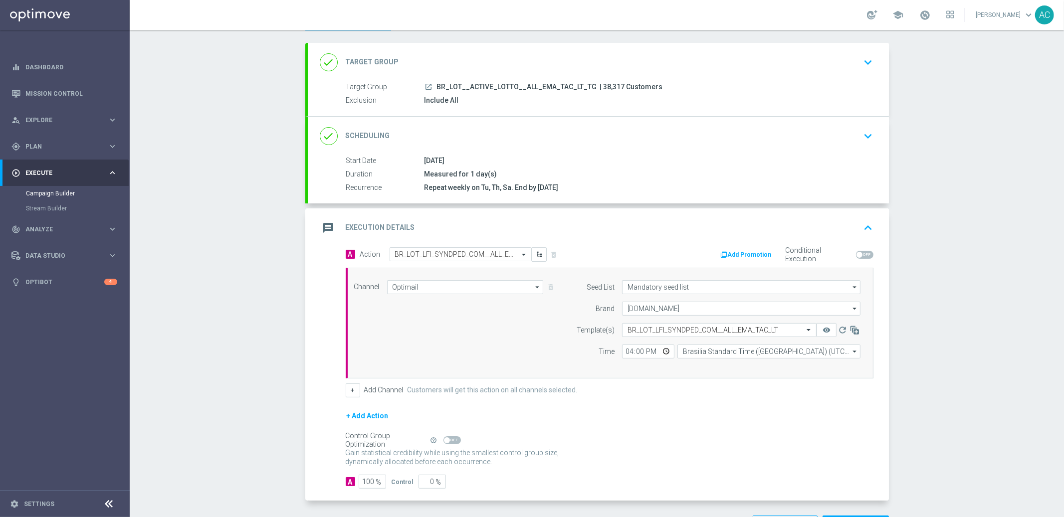
scroll to position [84, 0]
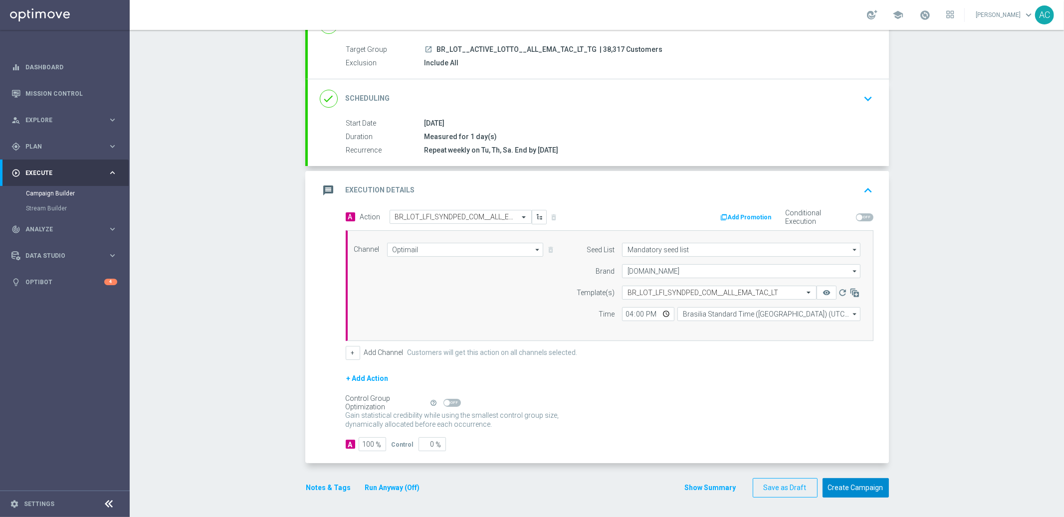
click at [861, 489] on button "Create Campaign" at bounding box center [855, 487] width 66 height 19
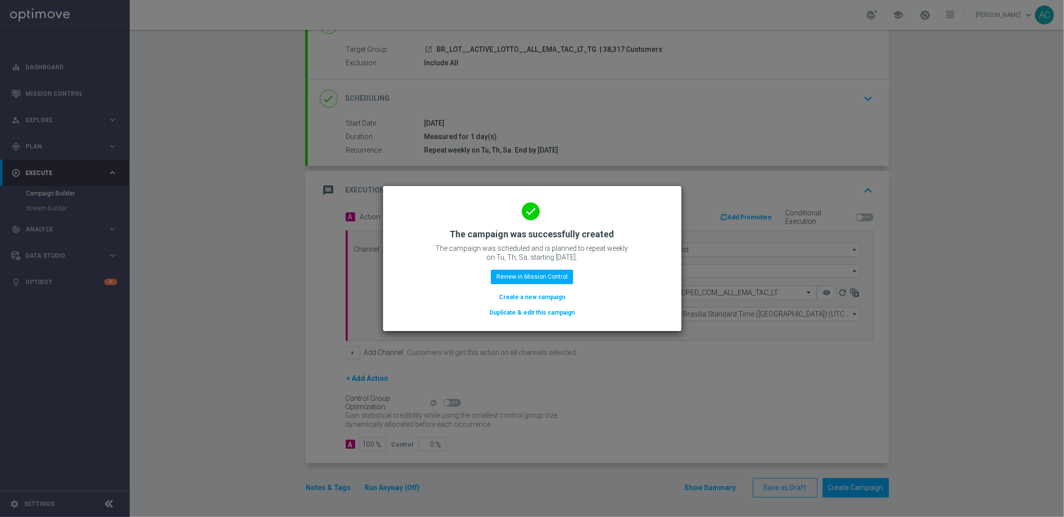
scroll to position [80, 0]
click at [549, 297] on button "Create a new campaign" at bounding box center [532, 297] width 68 height 11
